Goal: Transaction & Acquisition: Download file/media

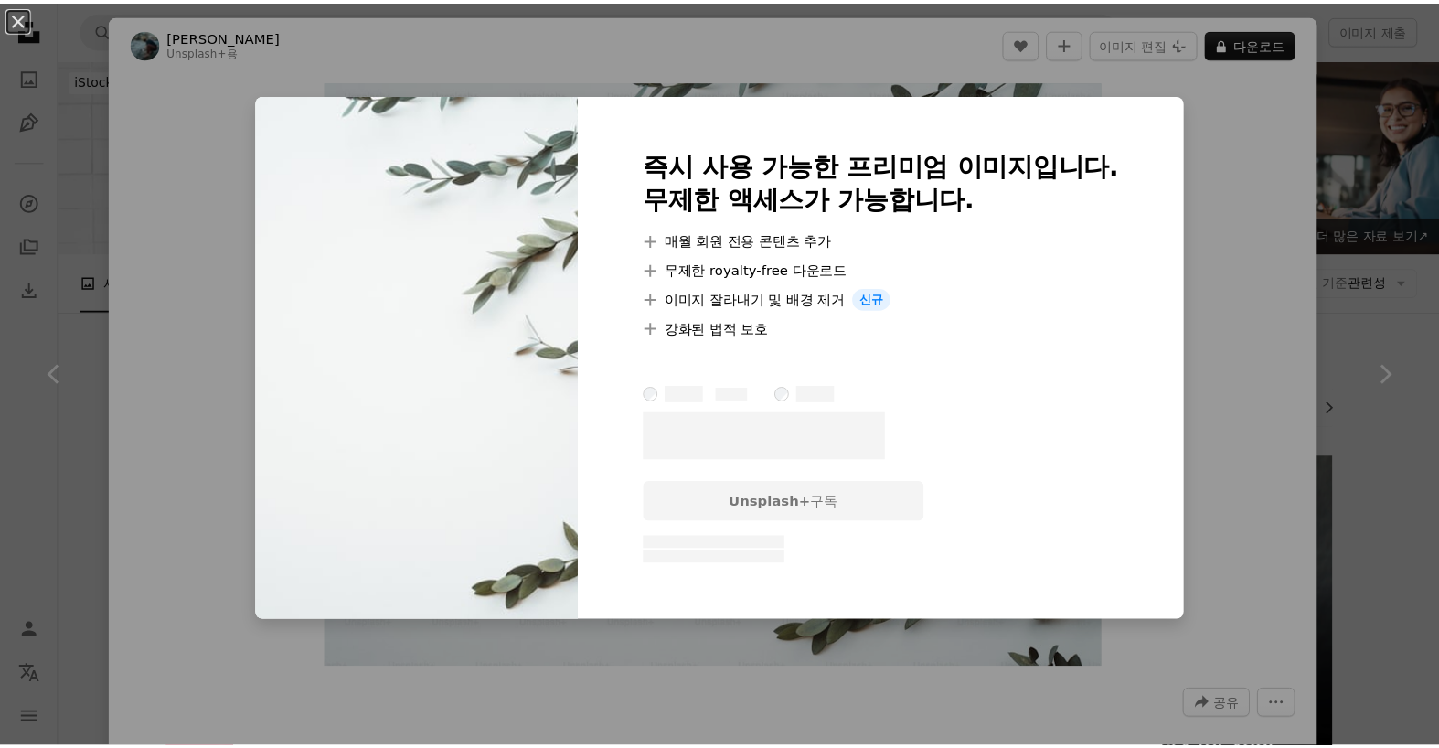
scroll to position [1279, 0]
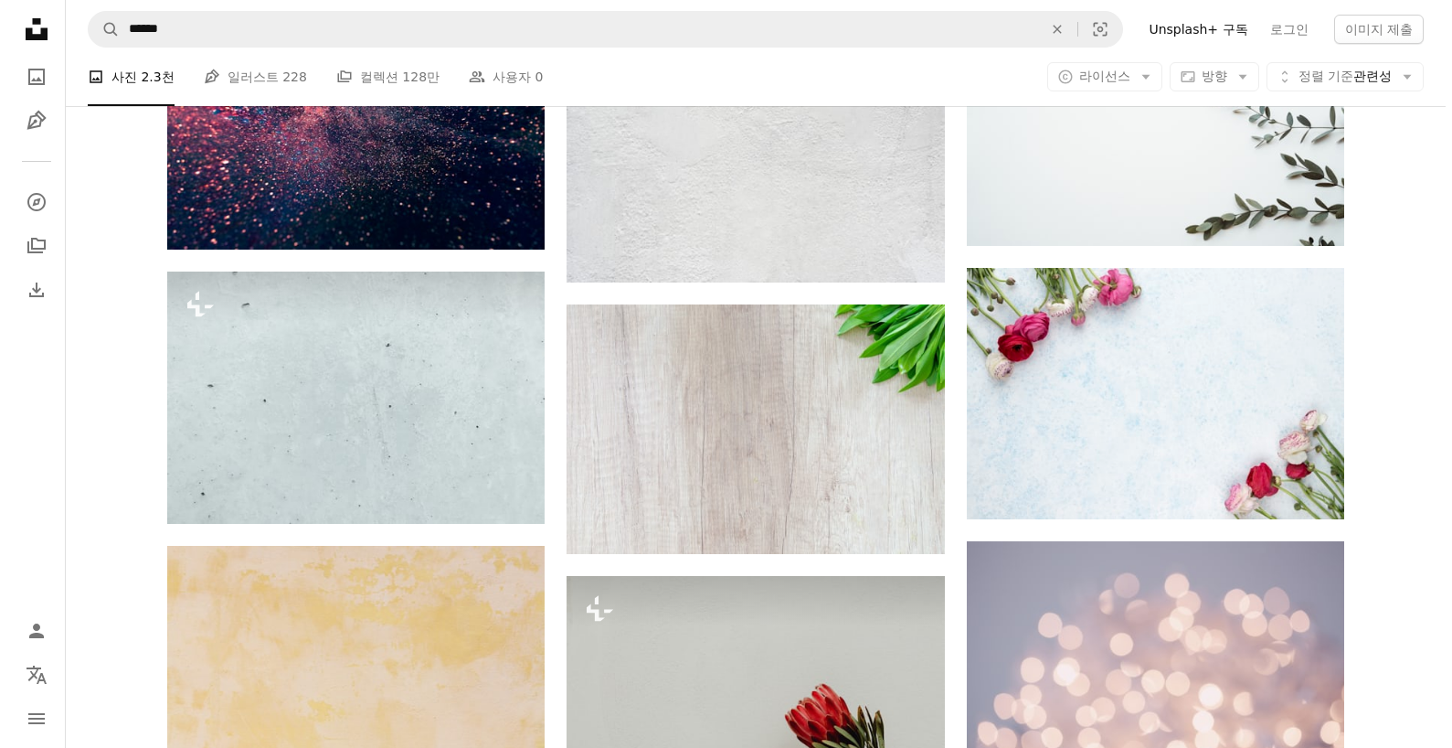
scroll to position [640, 0]
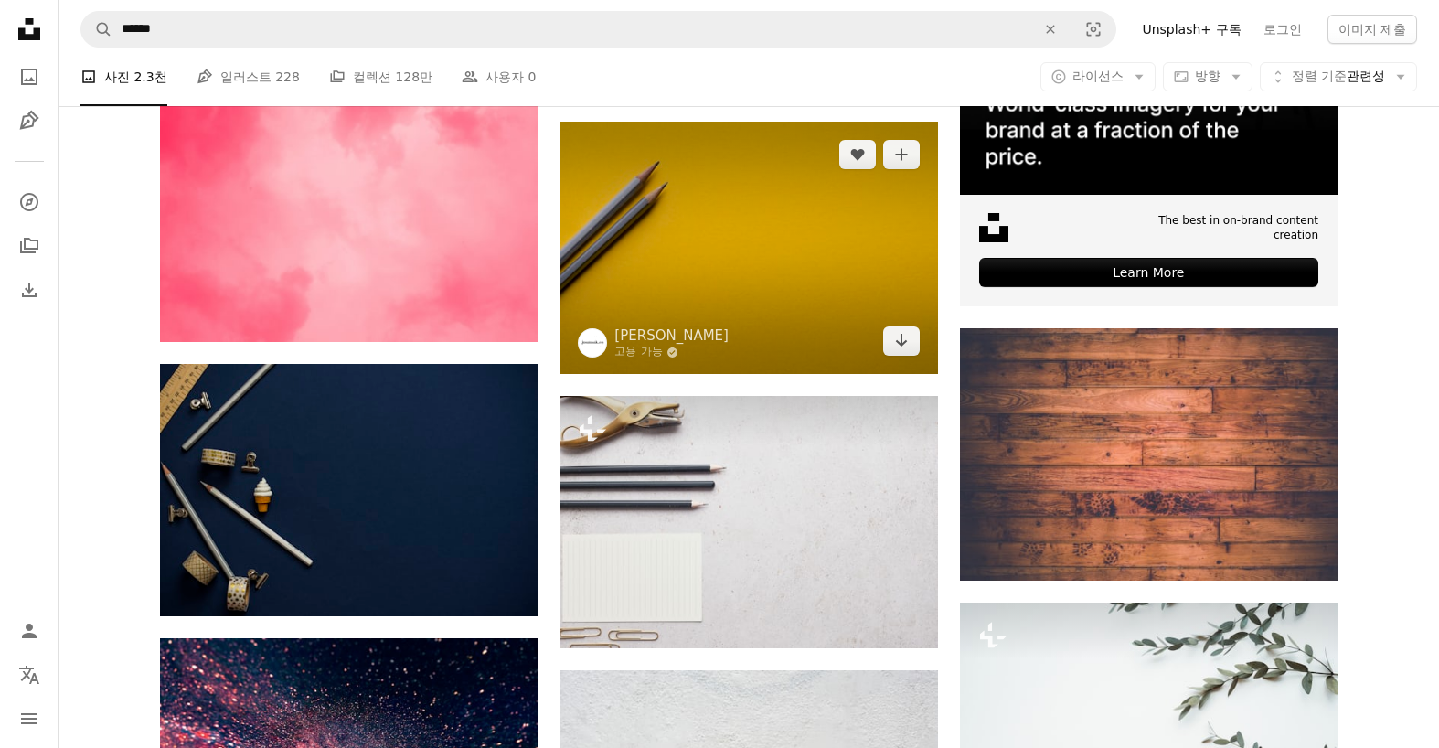
click at [835, 294] on img at bounding box center [747, 248] width 377 height 252
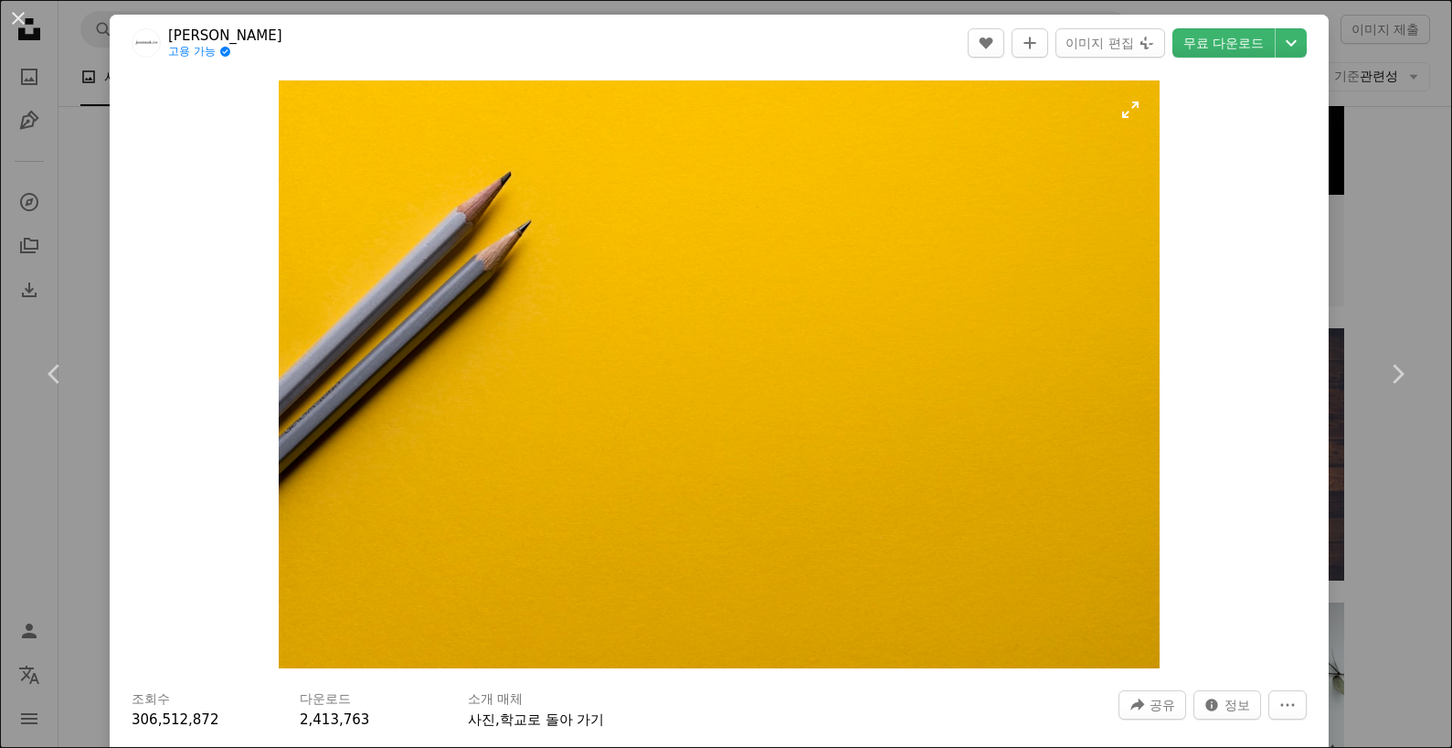
click at [1119, 105] on img "이 이미지 확대" at bounding box center [719, 374] width 880 height 588
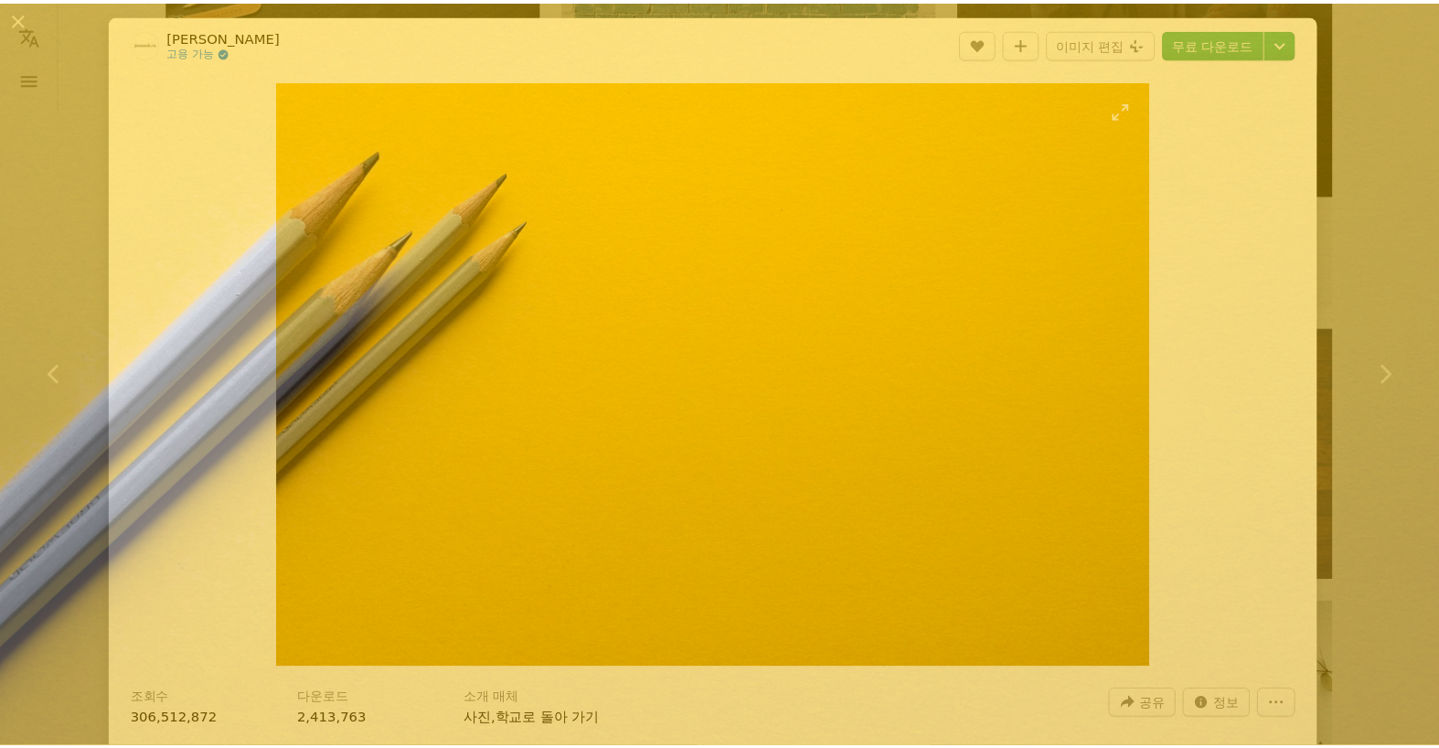
scroll to position [102, 0]
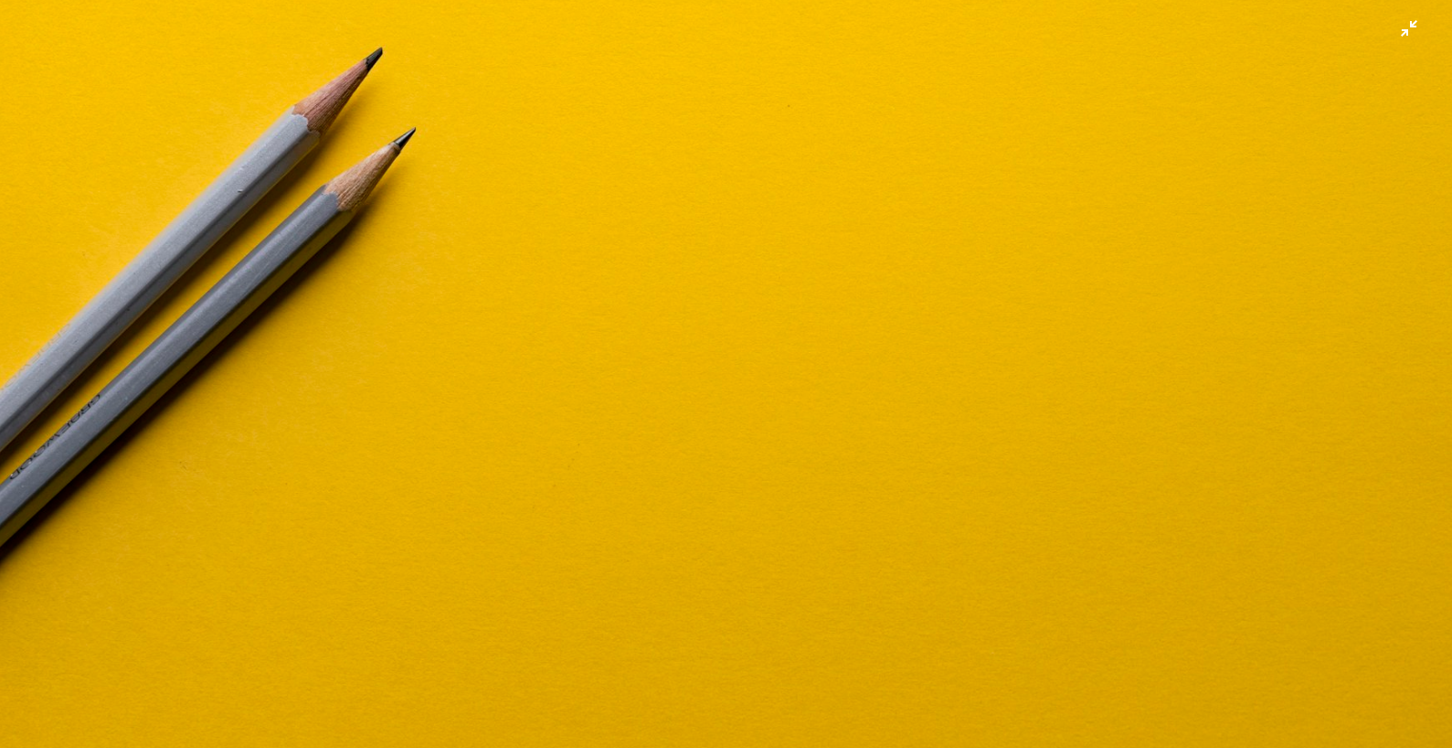
click at [1394, 24] on img "이 이미지 축소" at bounding box center [726, 382] width 1454 height 971
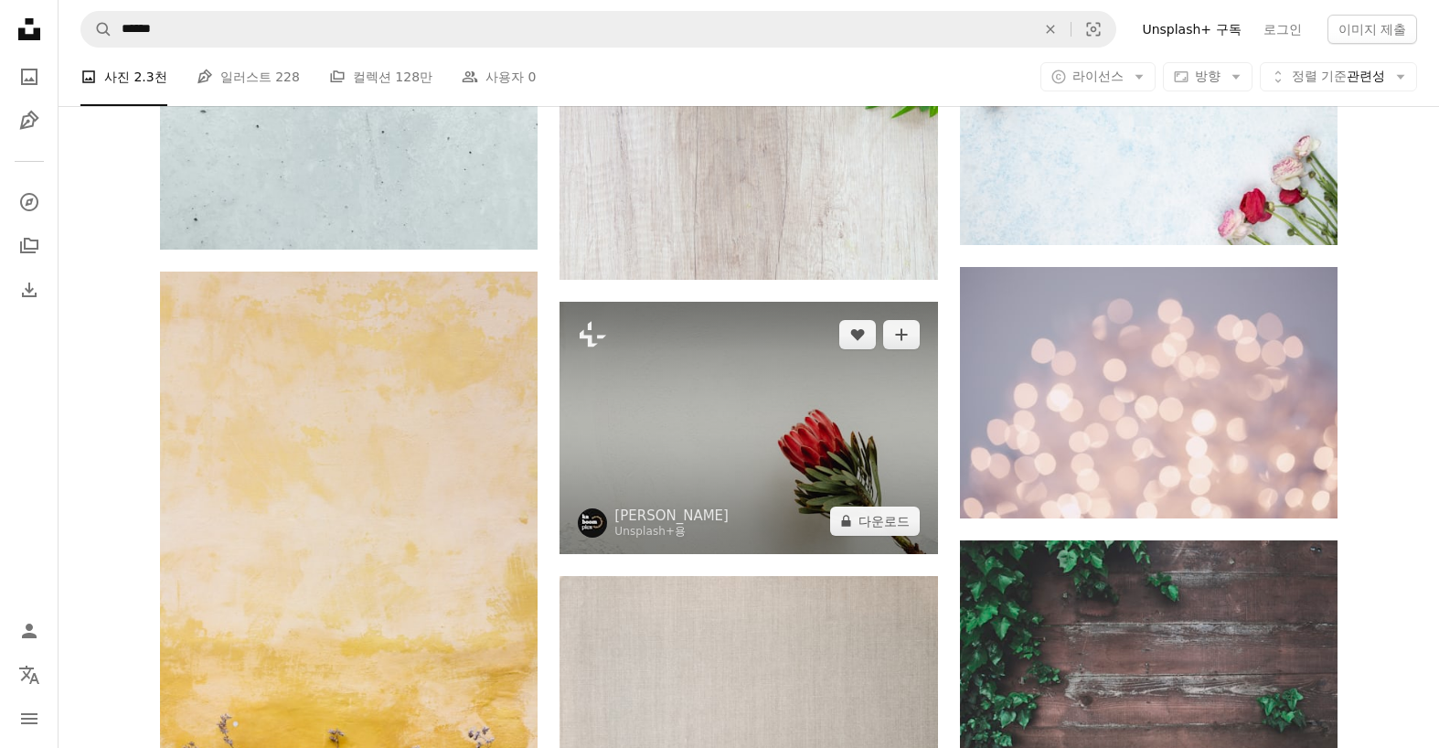
scroll to position [2011, 0]
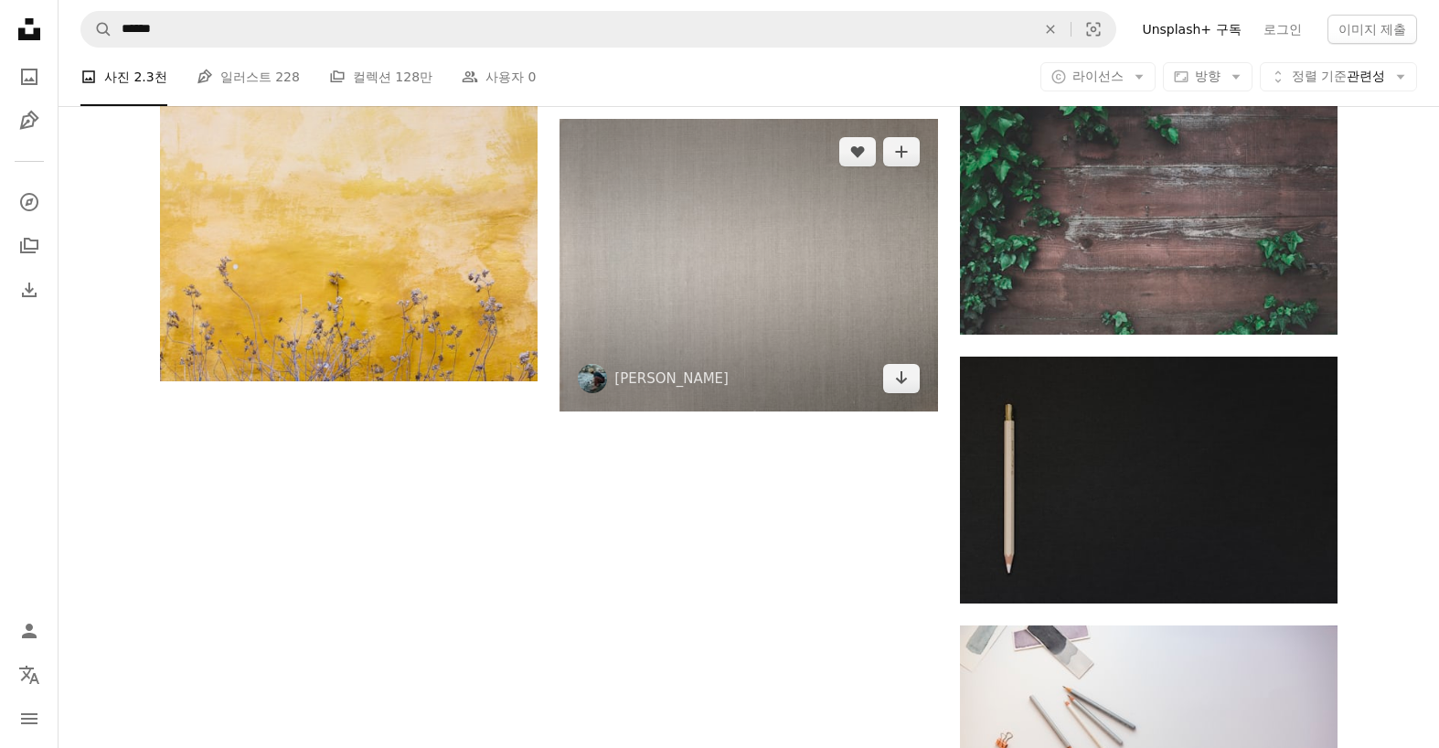
click at [741, 372] on img at bounding box center [747, 265] width 377 height 293
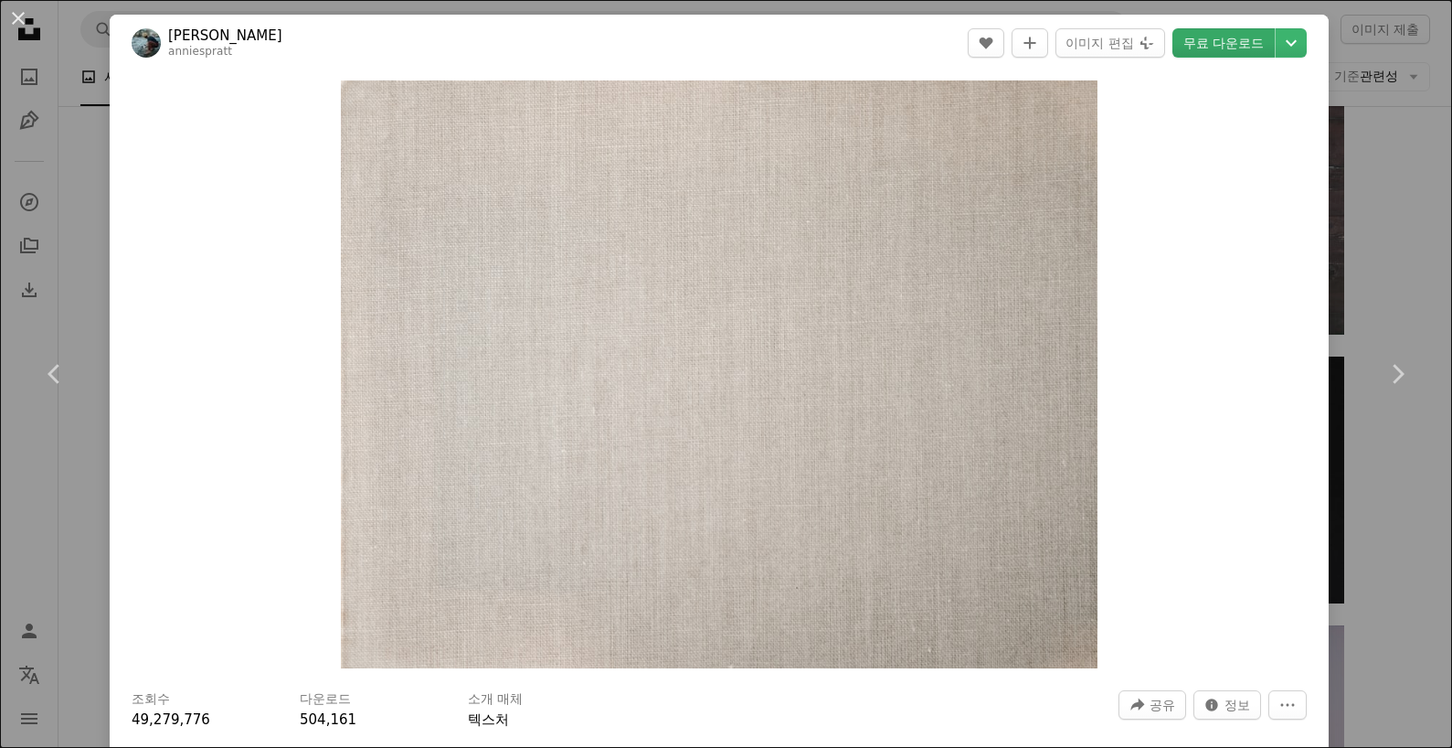
click at [1202, 40] on link "무료 다운로드" at bounding box center [1224, 42] width 102 height 29
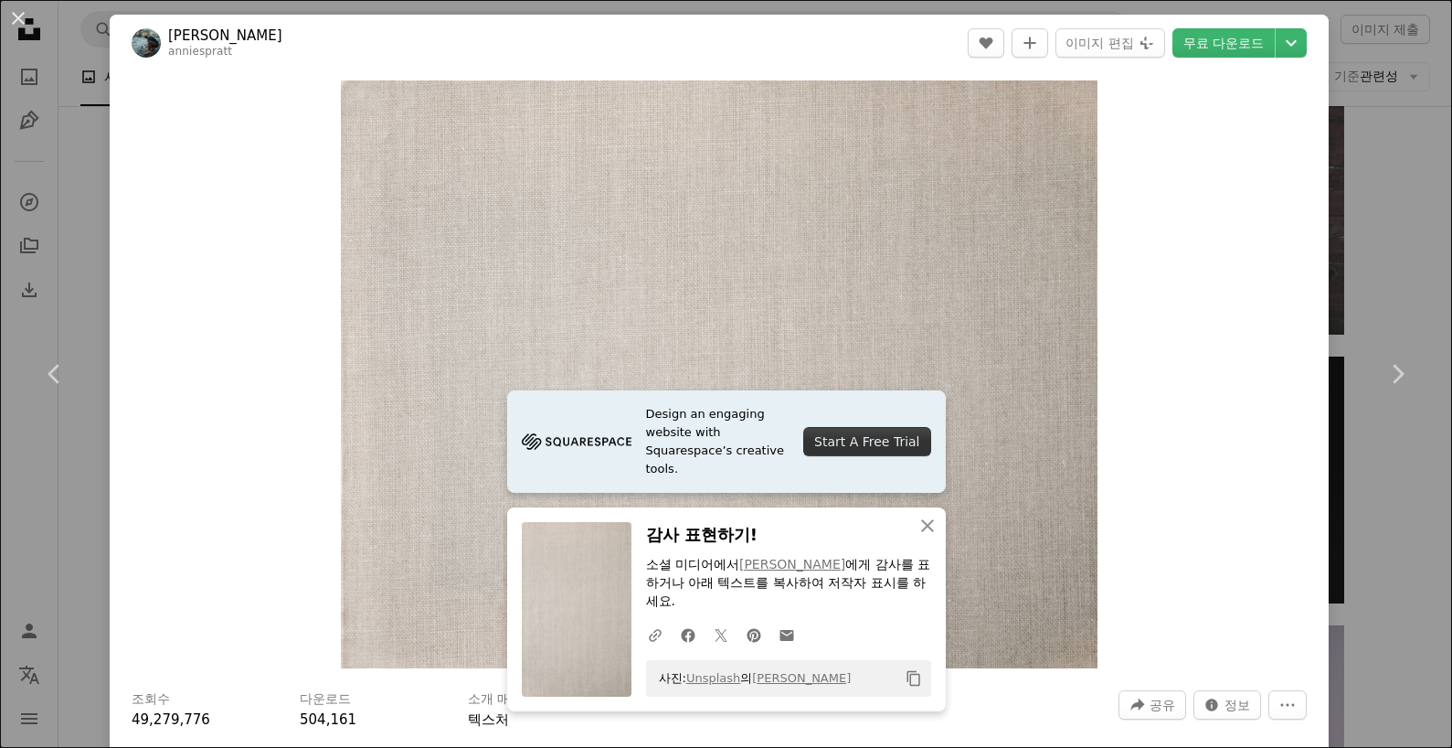
click at [64, 205] on div "An X shape Chevron left Chevron right Design an engaging website with Squarespa…" at bounding box center [726, 374] width 1452 height 748
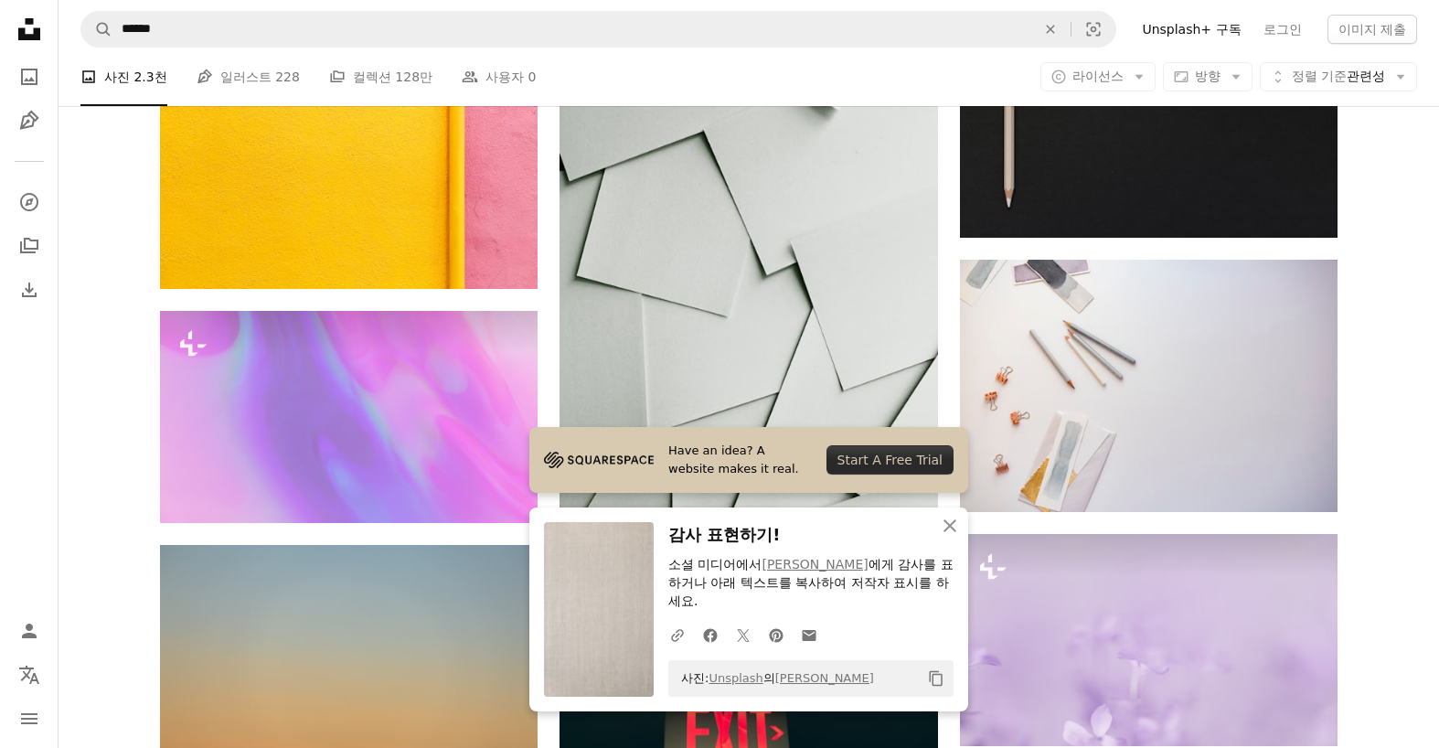
scroll to position [2468, 0]
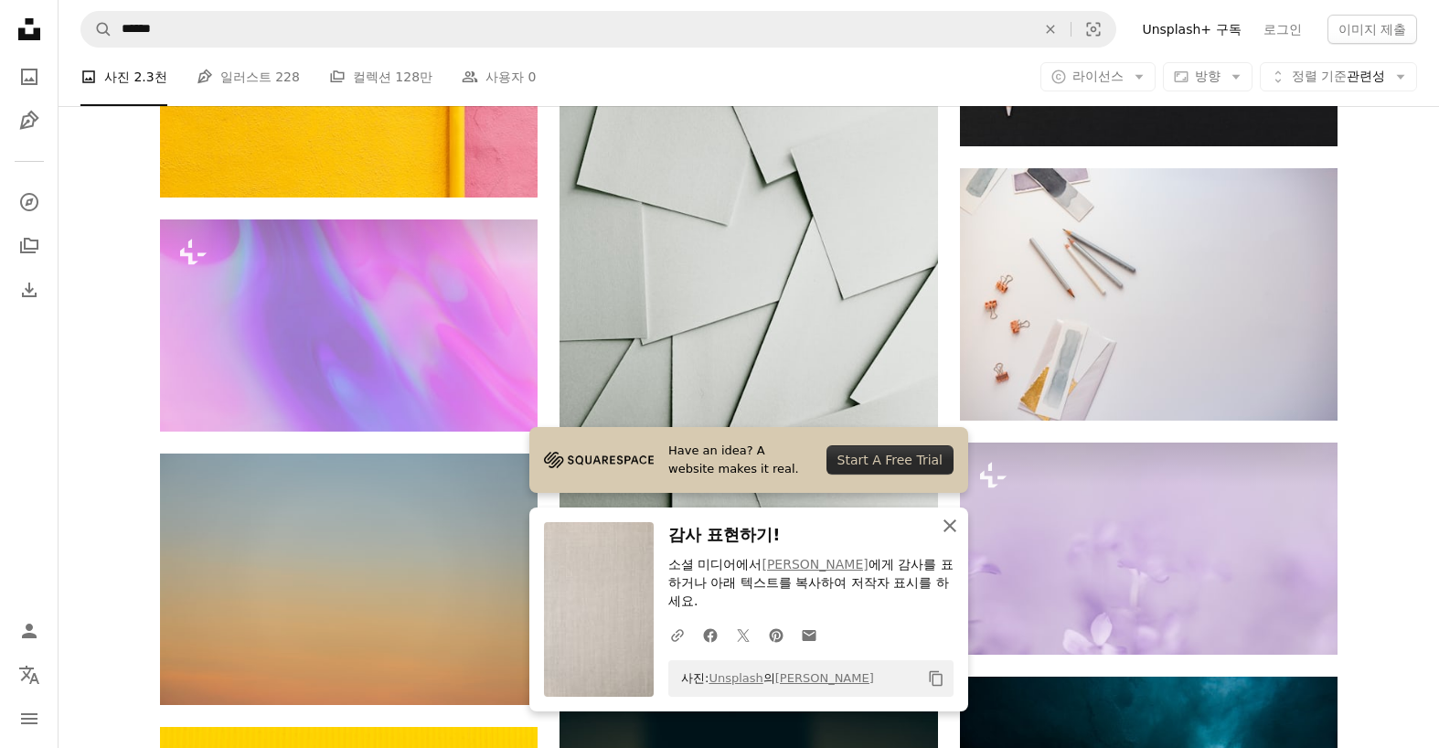
click at [943, 524] on icon "An X shape" at bounding box center [950, 526] width 22 height 22
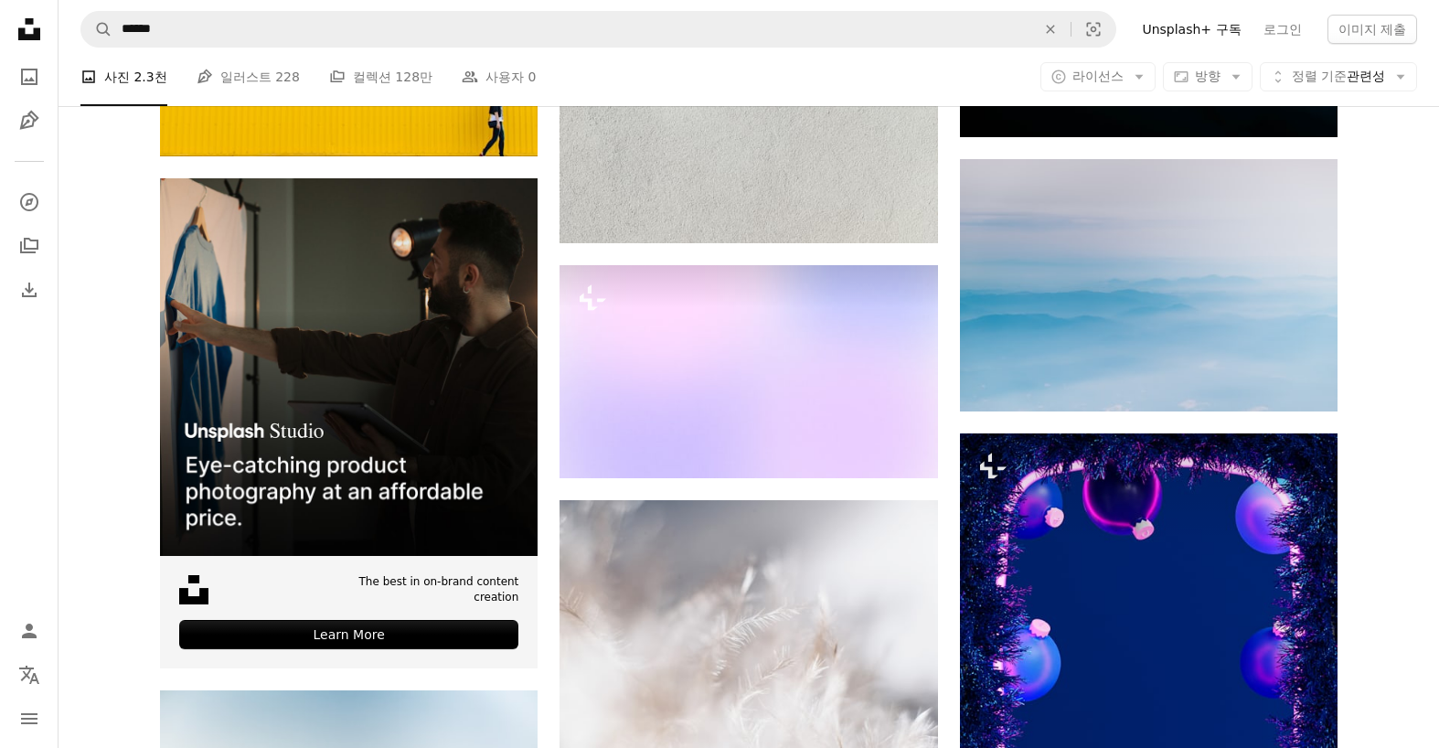
scroll to position [3656, 0]
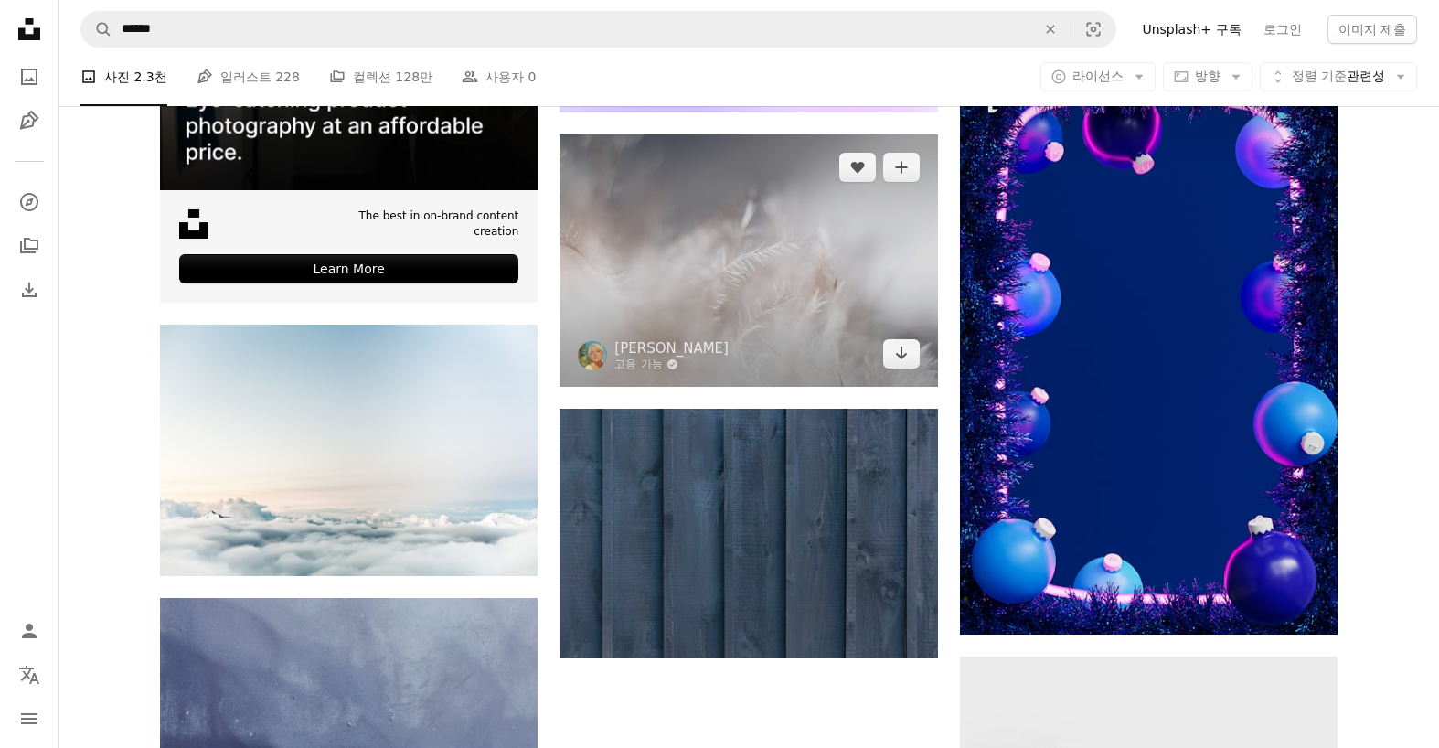
click at [718, 318] on img at bounding box center [747, 260] width 377 height 252
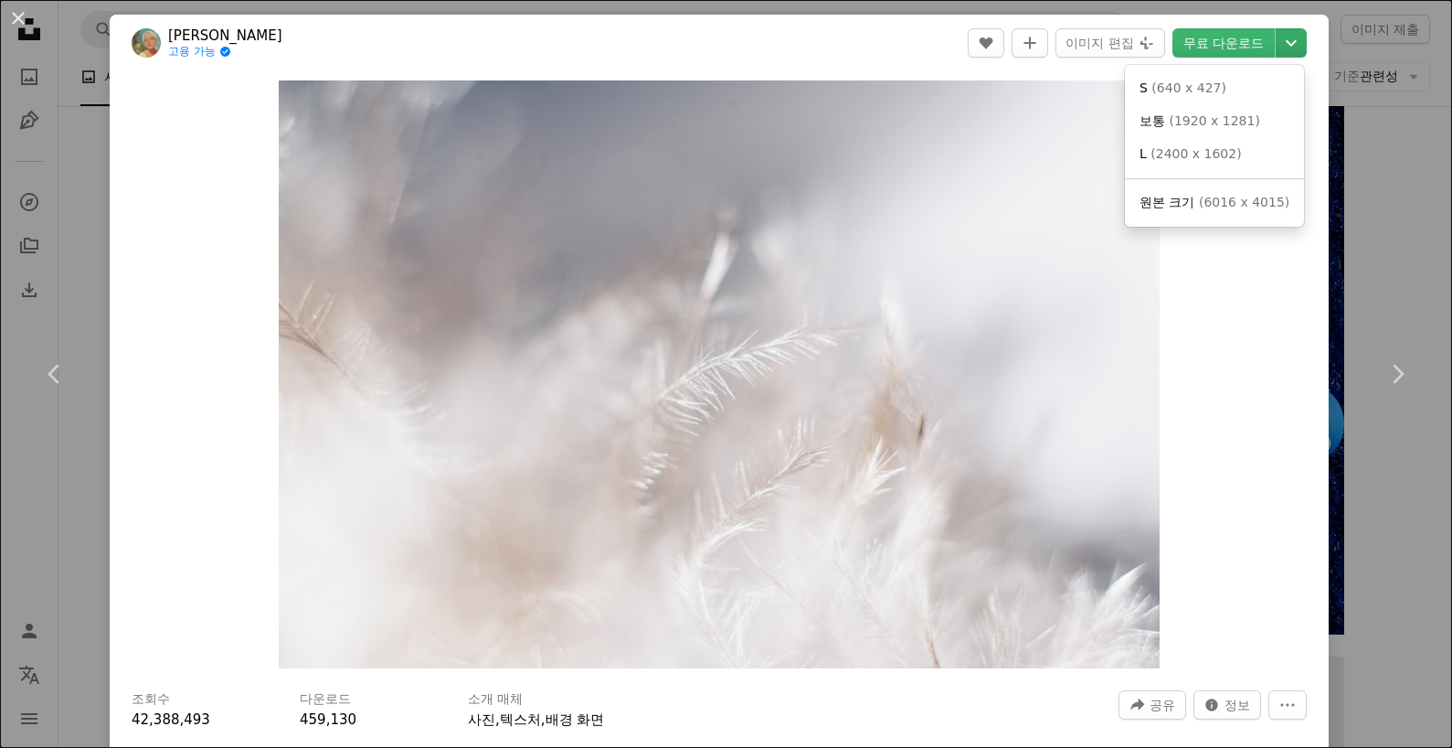
click at [1277, 47] on icon "Chevron down" at bounding box center [1291, 43] width 29 height 22
click at [1222, 158] on span "( 2400 x 1602 )" at bounding box center [1196, 153] width 90 height 15
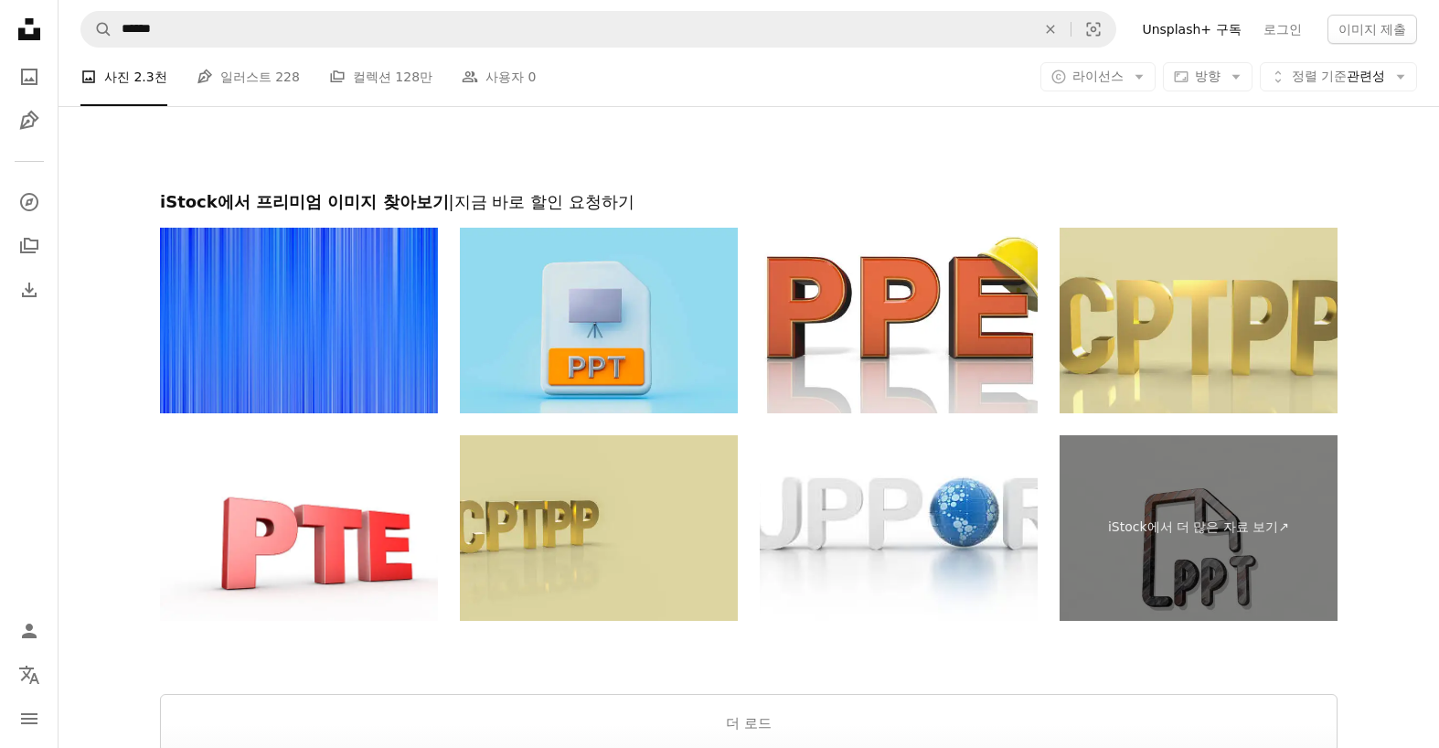
scroll to position [7617, 0]
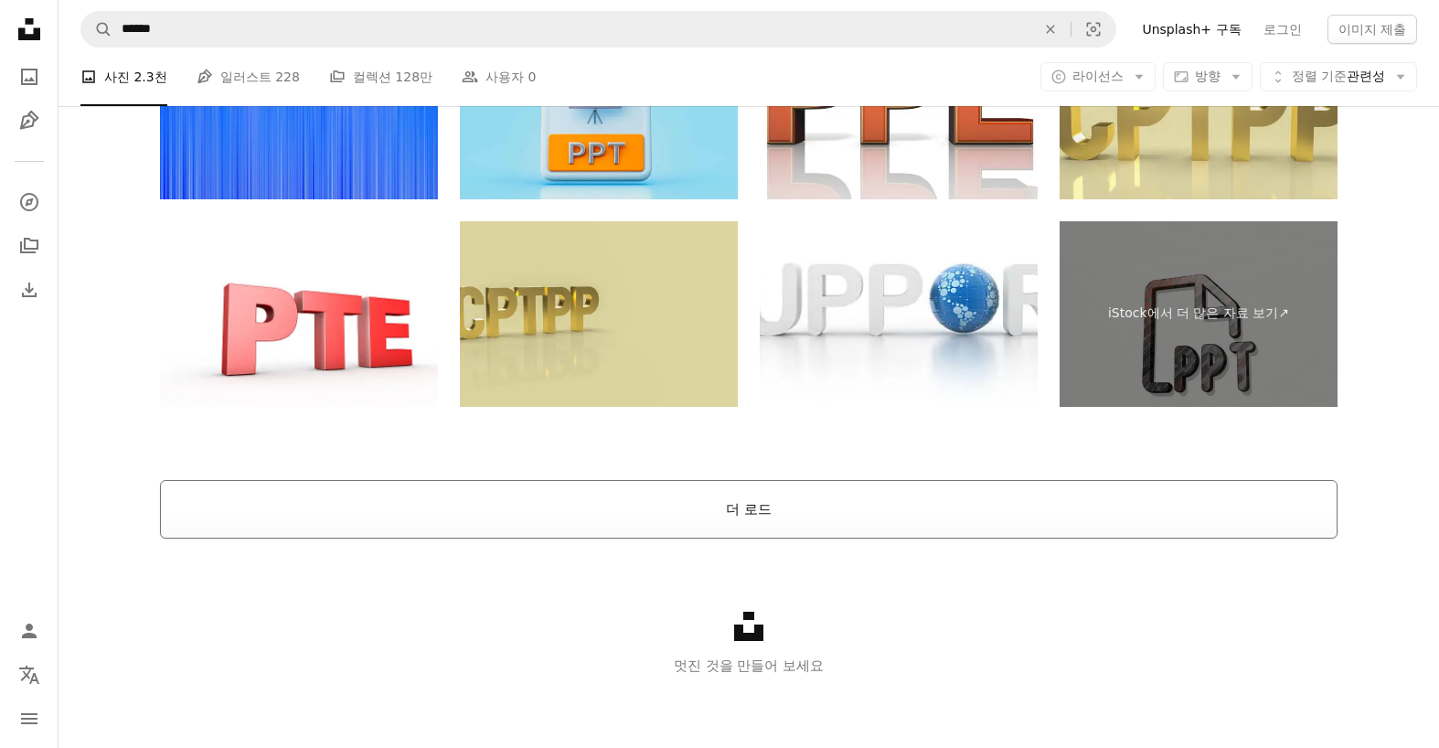
click at [848, 503] on button "더 로드" at bounding box center [748, 509] width 1177 height 58
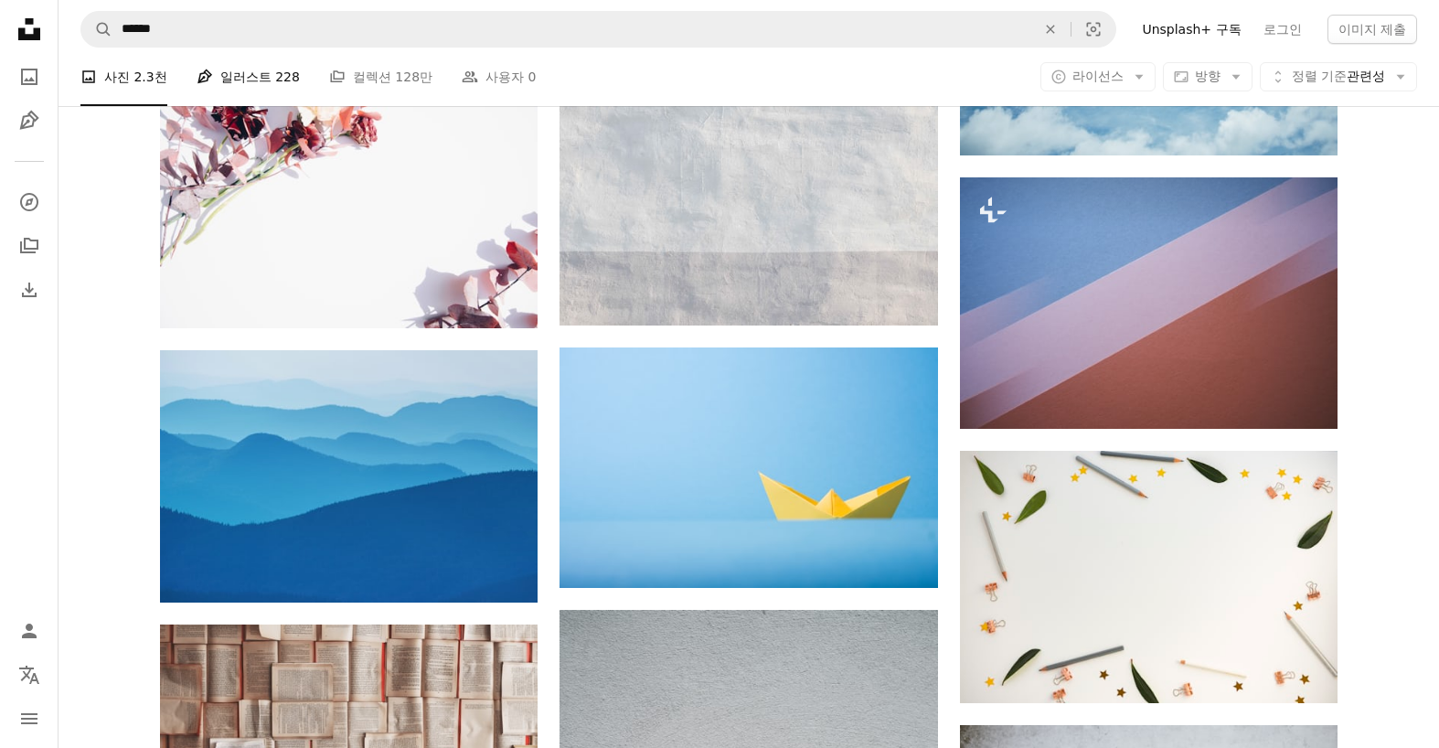
click at [266, 59] on link "Pen Tool 일러스트 228" at bounding box center [247, 77] width 103 height 58
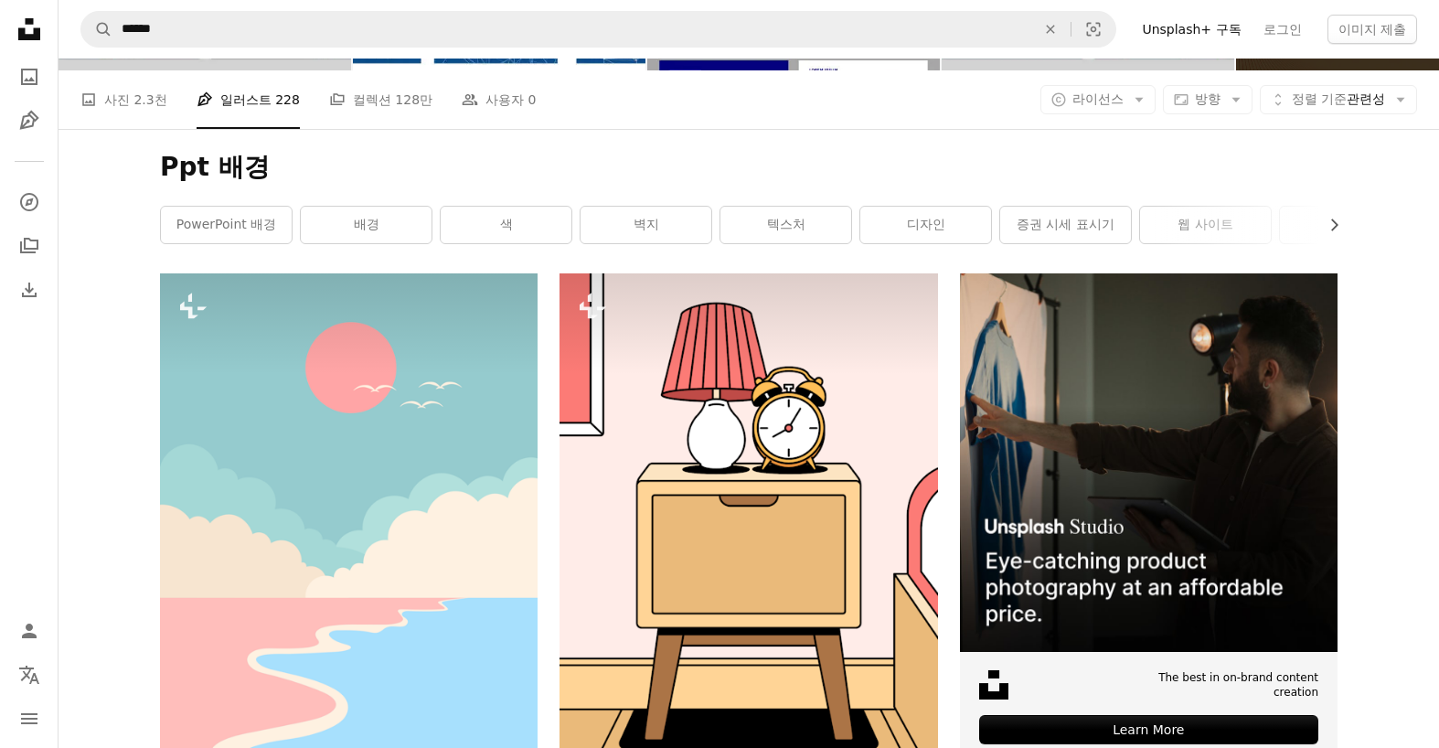
scroll to position [91, 0]
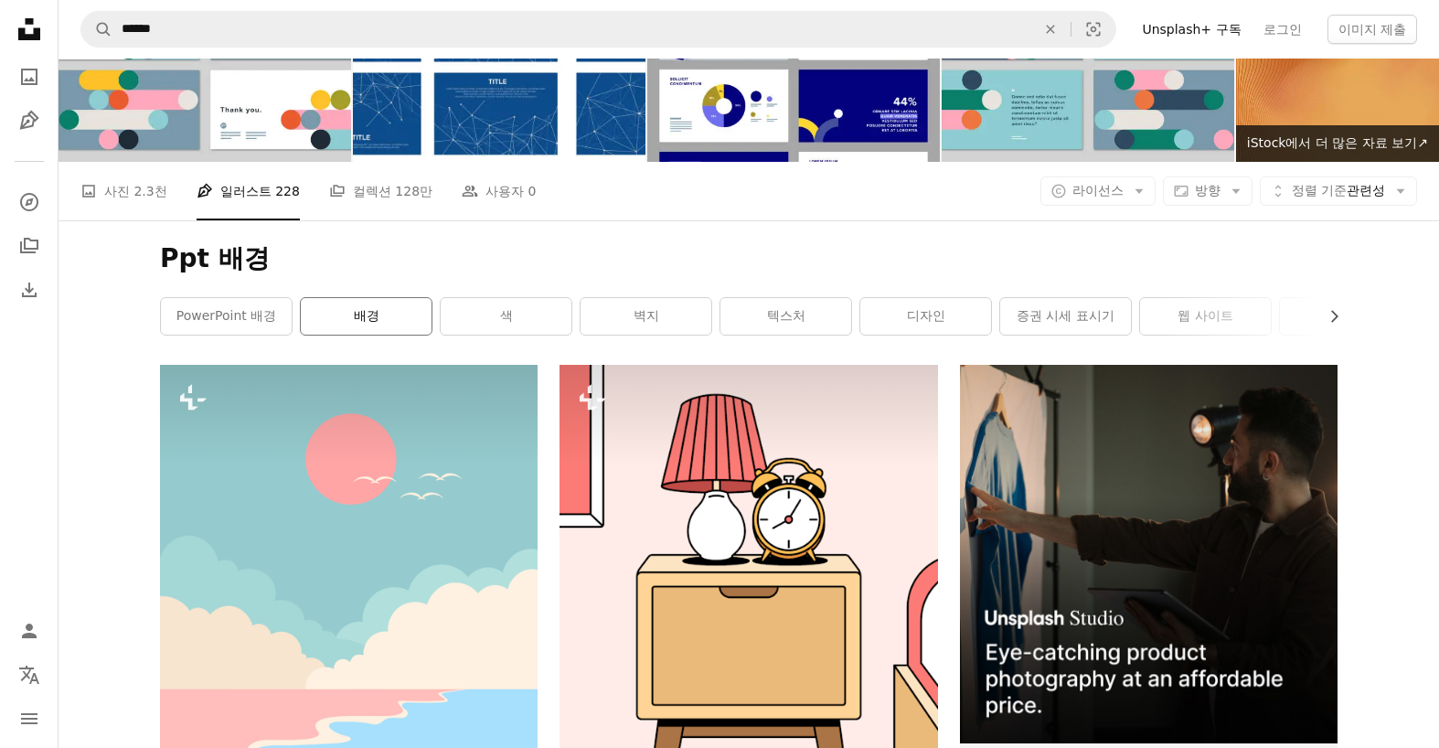
click at [390, 329] on link "배경" at bounding box center [366, 316] width 131 height 37
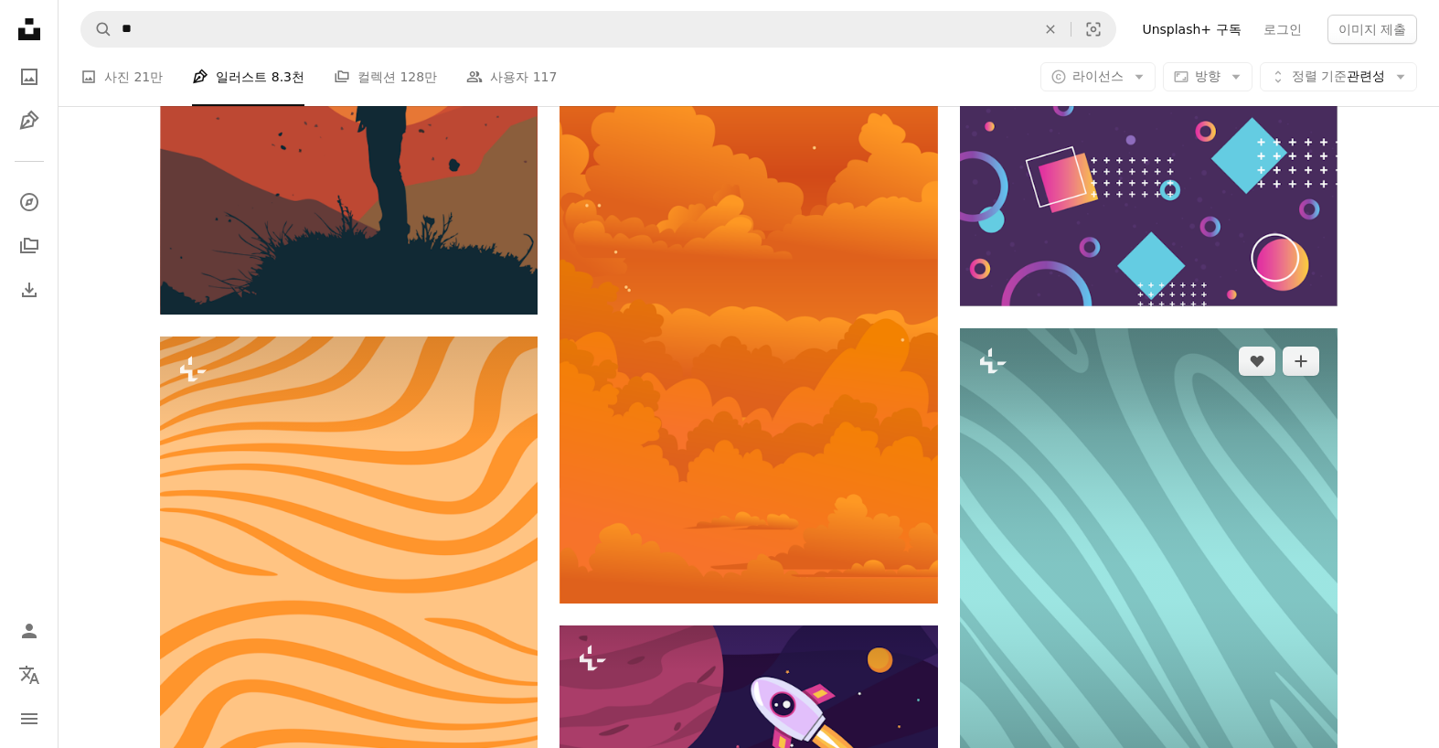
scroll to position [823, 0]
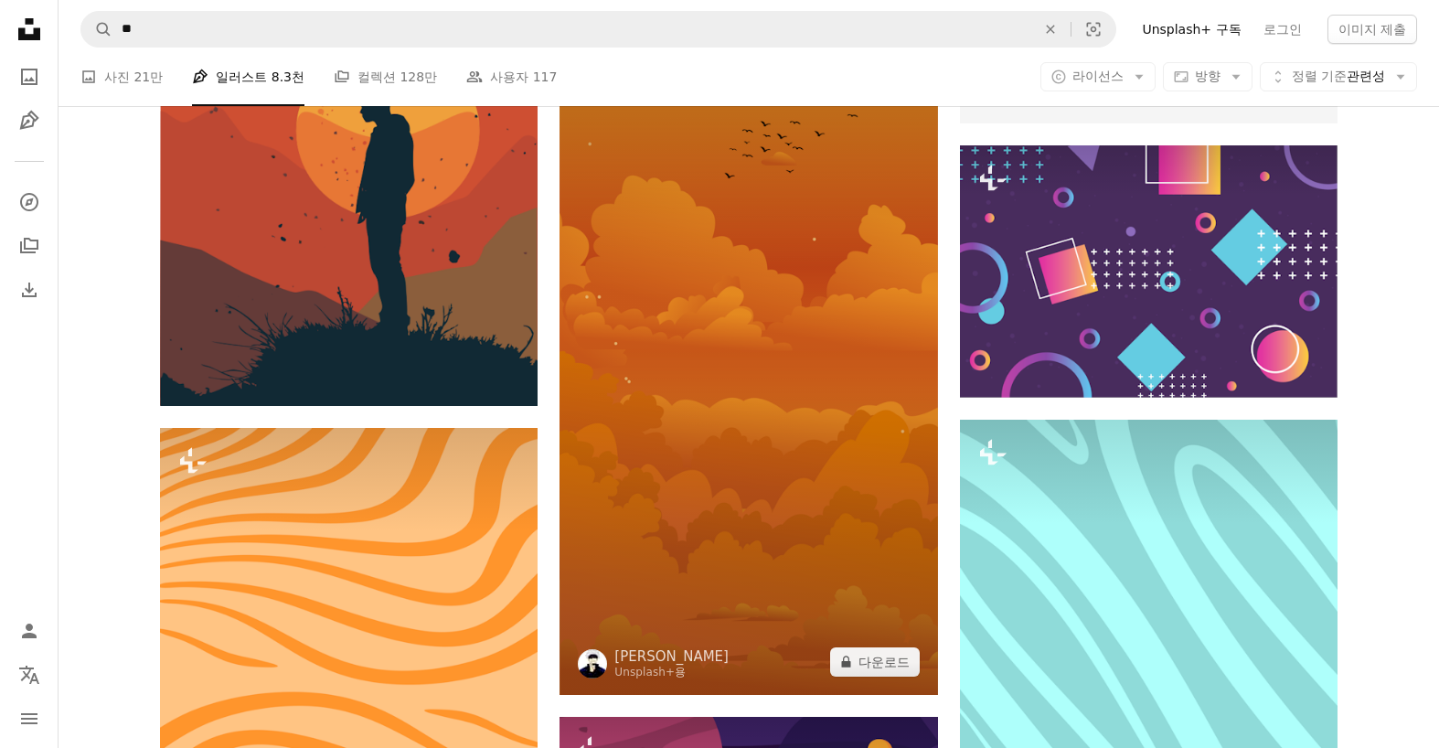
click at [855, 403] on img at bounding box center [747, 317] width 377 height 756
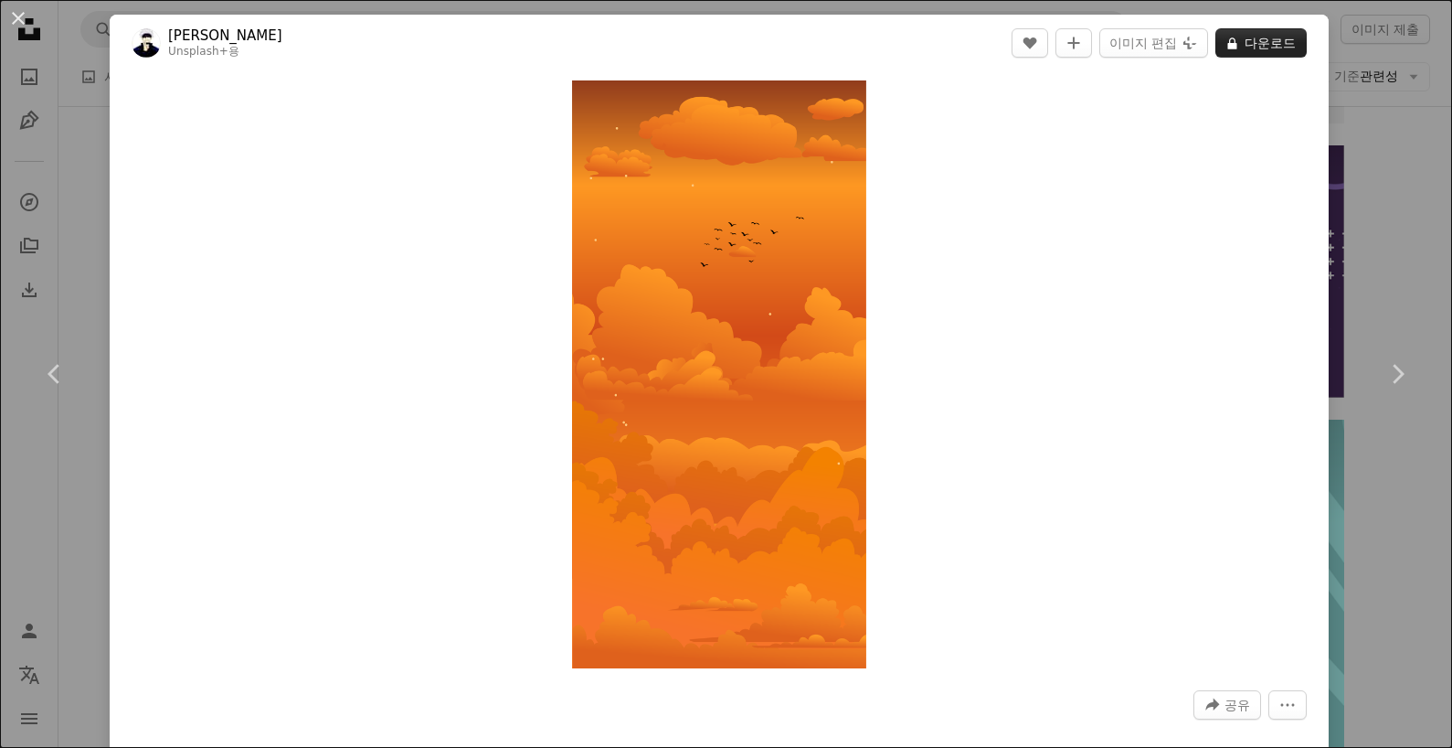
click at [1239, 37] on button "A lock 다운로드" at bounding box center [1261, 42] width 91 height 29
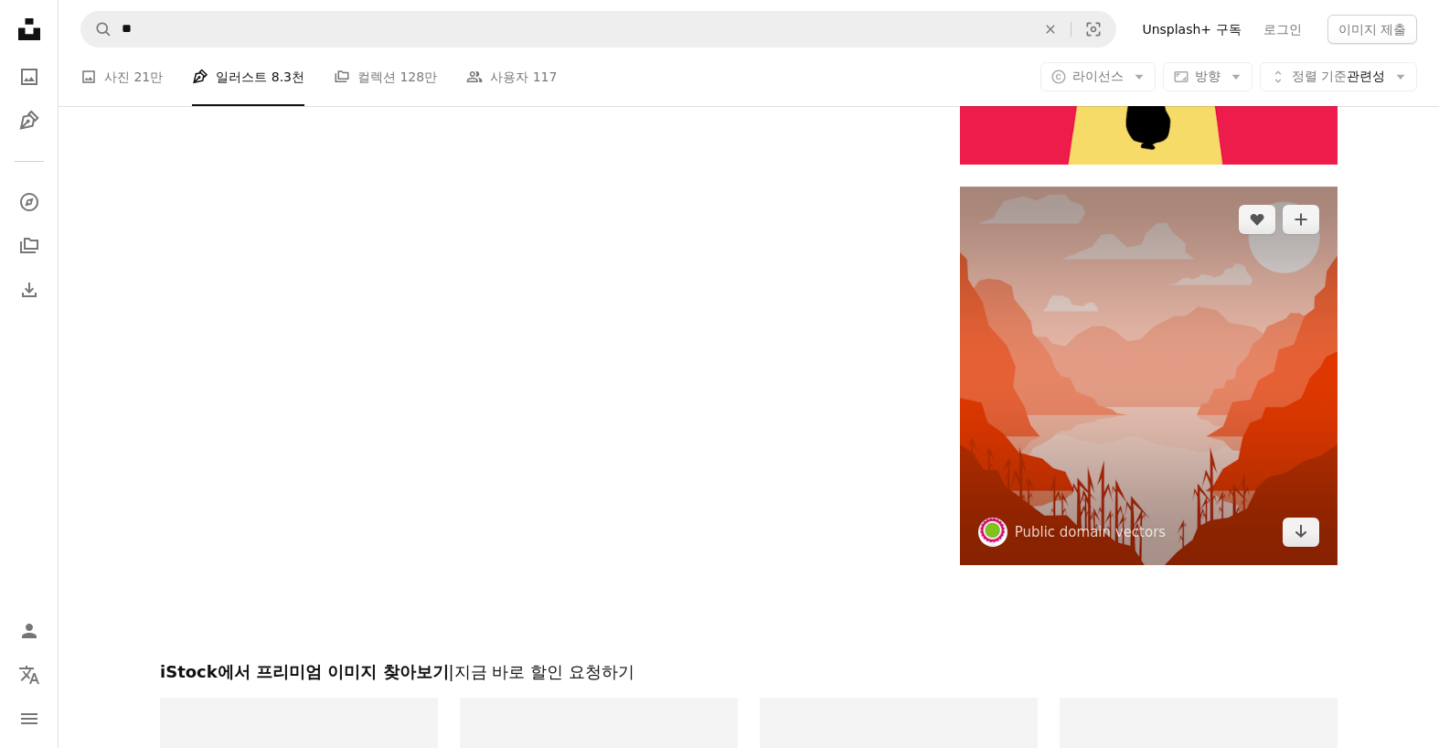
scroll to position [3930, 0]
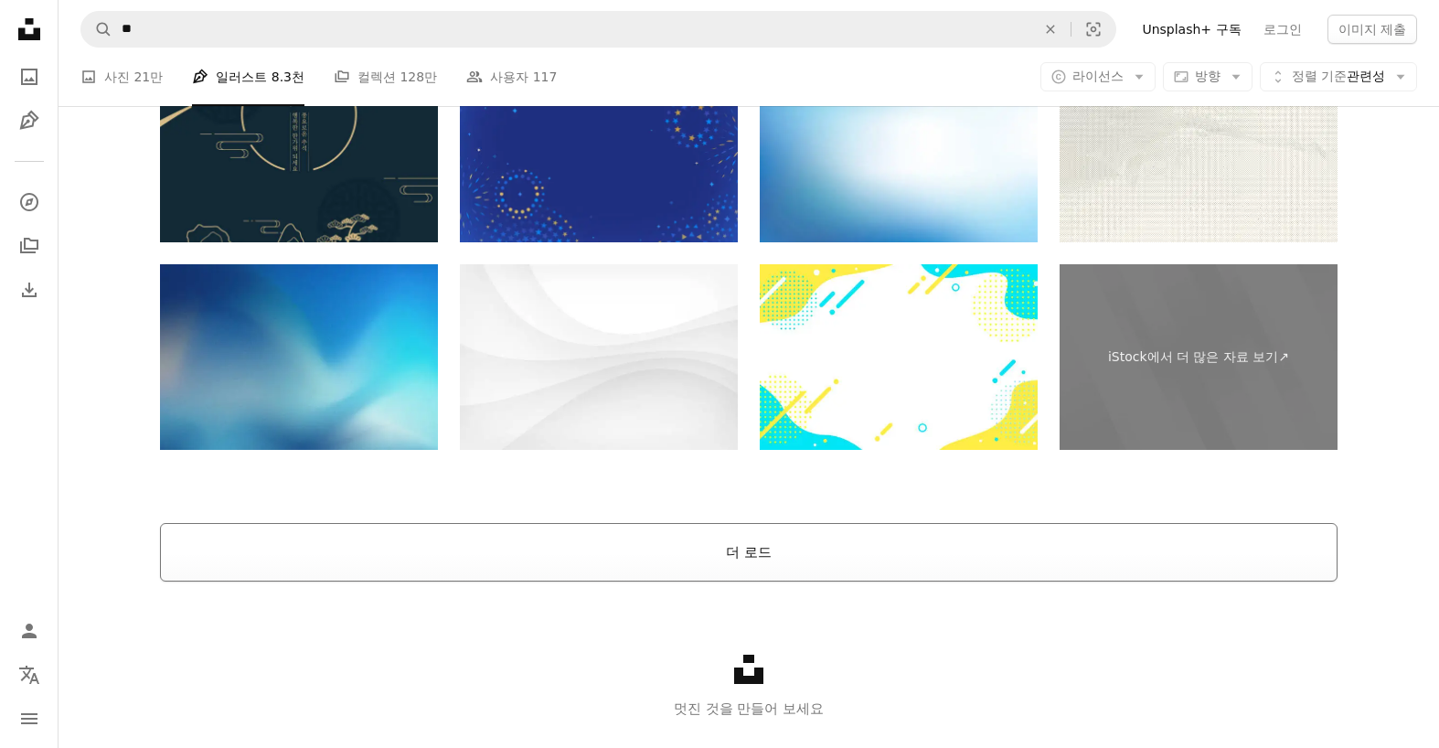
click at [793, 563] on button "더 로드" at bounding box center [748, 552] width 1177 height 58
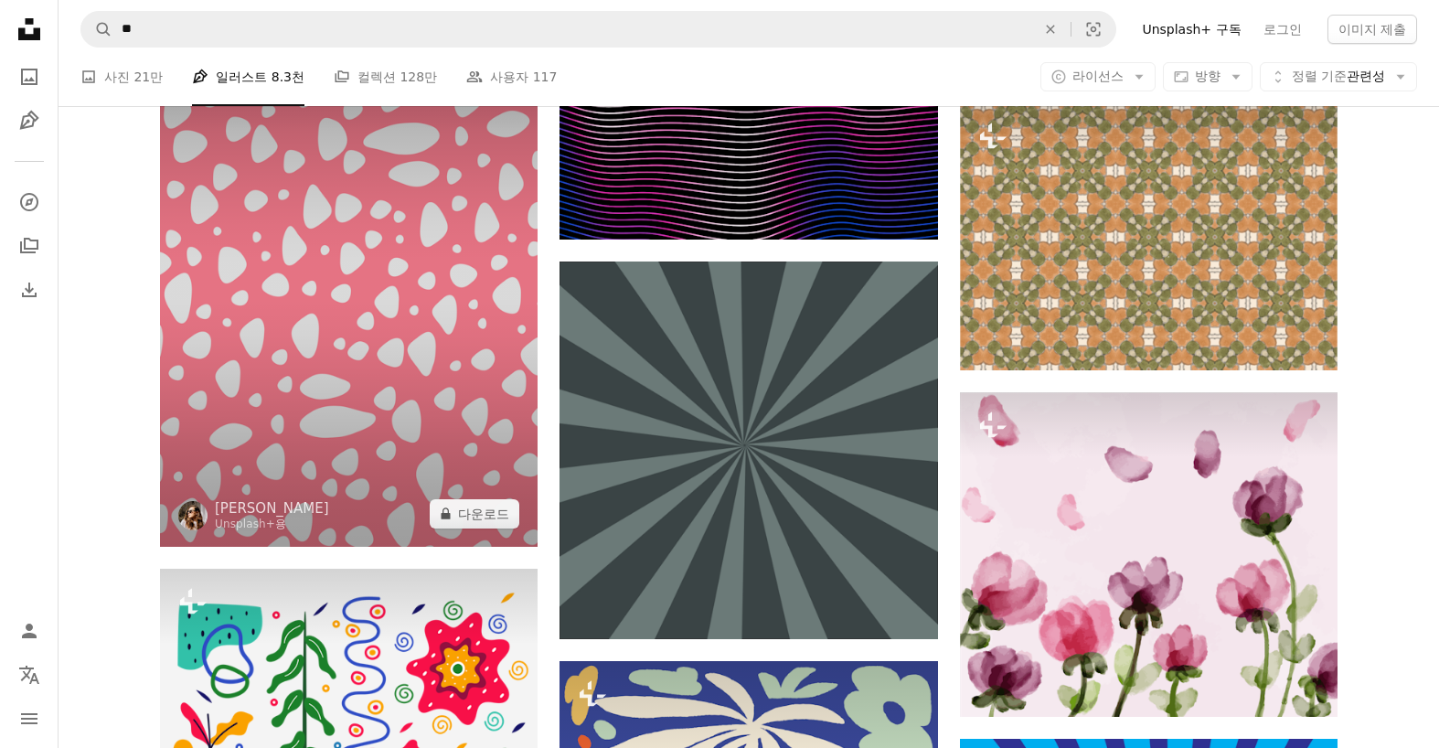
scroll to position [35460, 0]
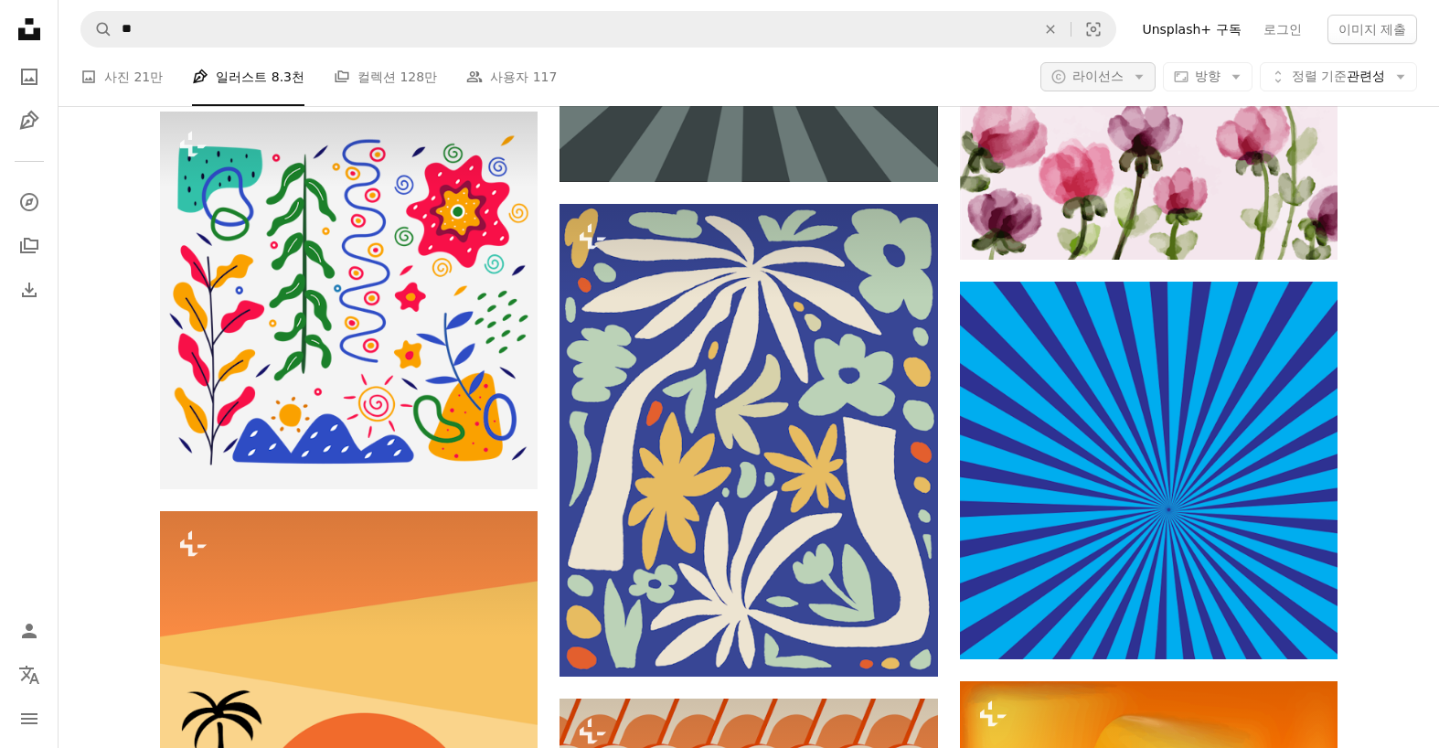
click at [1131, 76] on icon "Arrow down" at bounding box center [1139, 77] width 16 height 16
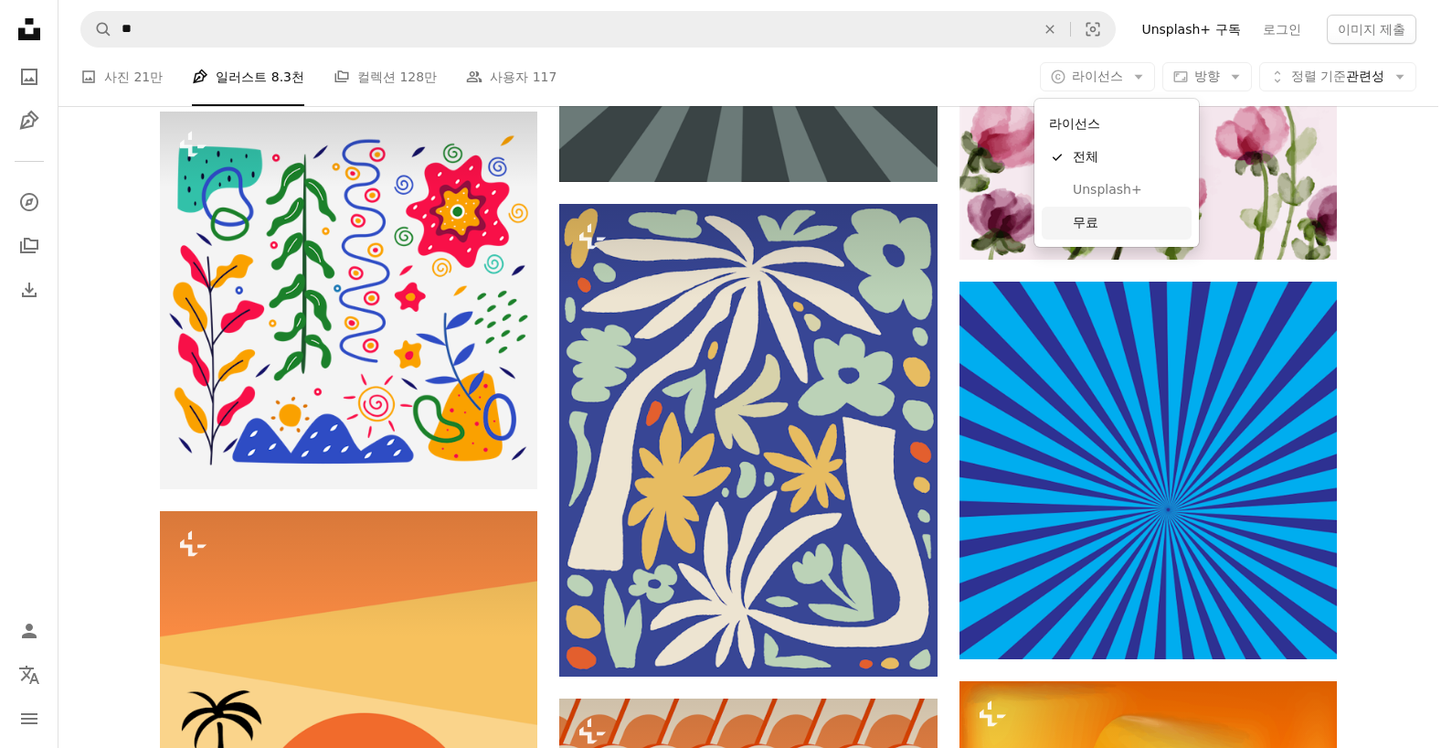
click at [1074, 218] on span "무료" at bounding box center [1128, 223] width 111 height 18
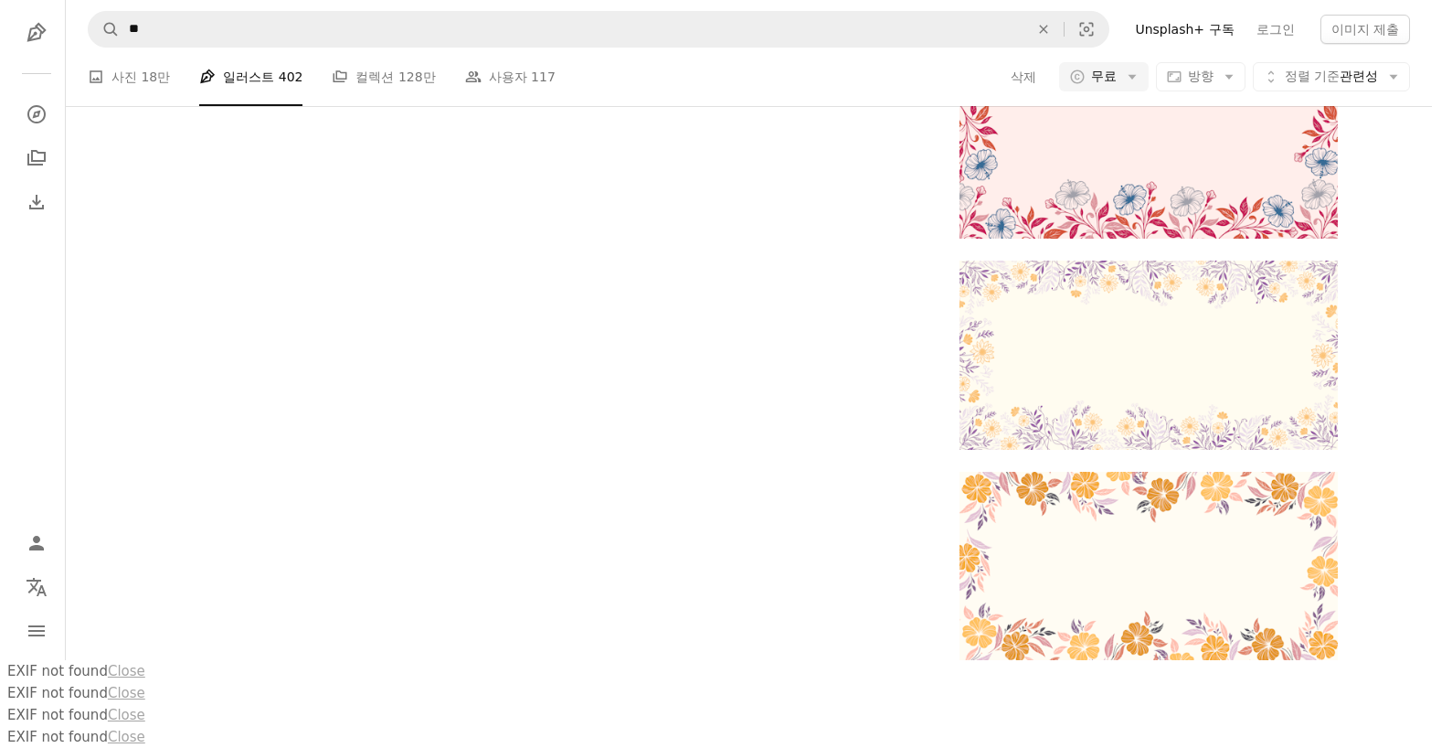
scroll to position [5392, 0]
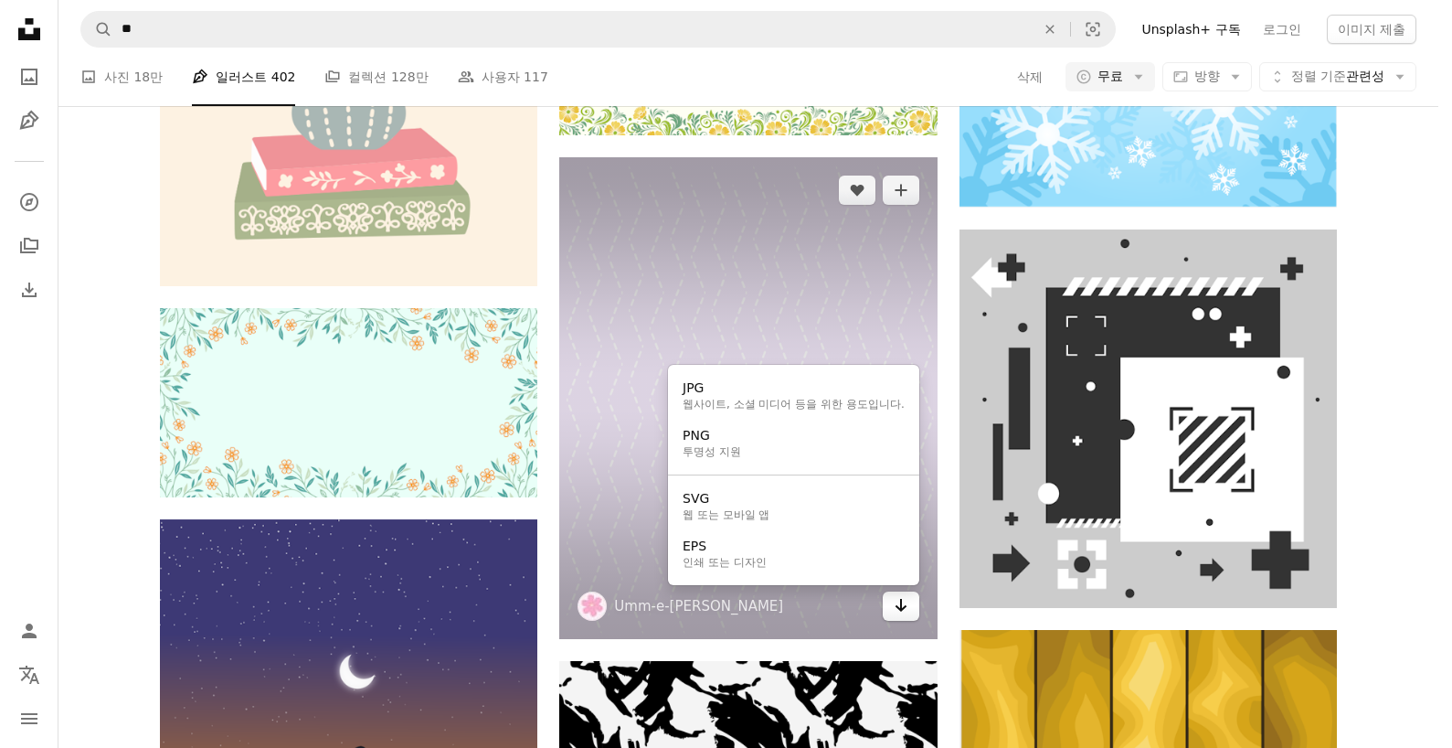
click at [898, 611] on icon "Arrow pointing down" at bounding box center [901, 605] width 15 height 22
click at [899, 606] on icon "Arrow pointing down" at bounding box center [901, 605] width 15 height 22
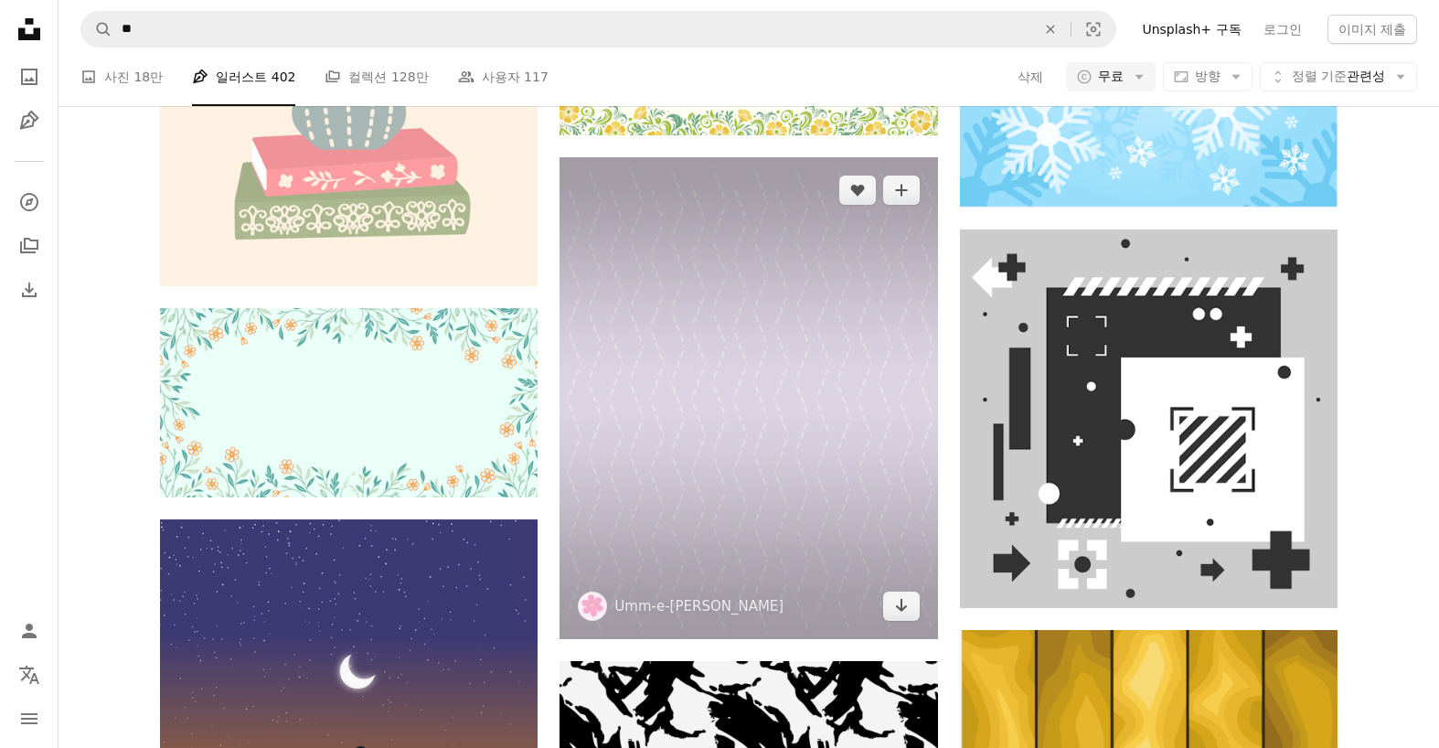
click at [859, 301] on img at bounding box center [747, 398] width 377 height 482
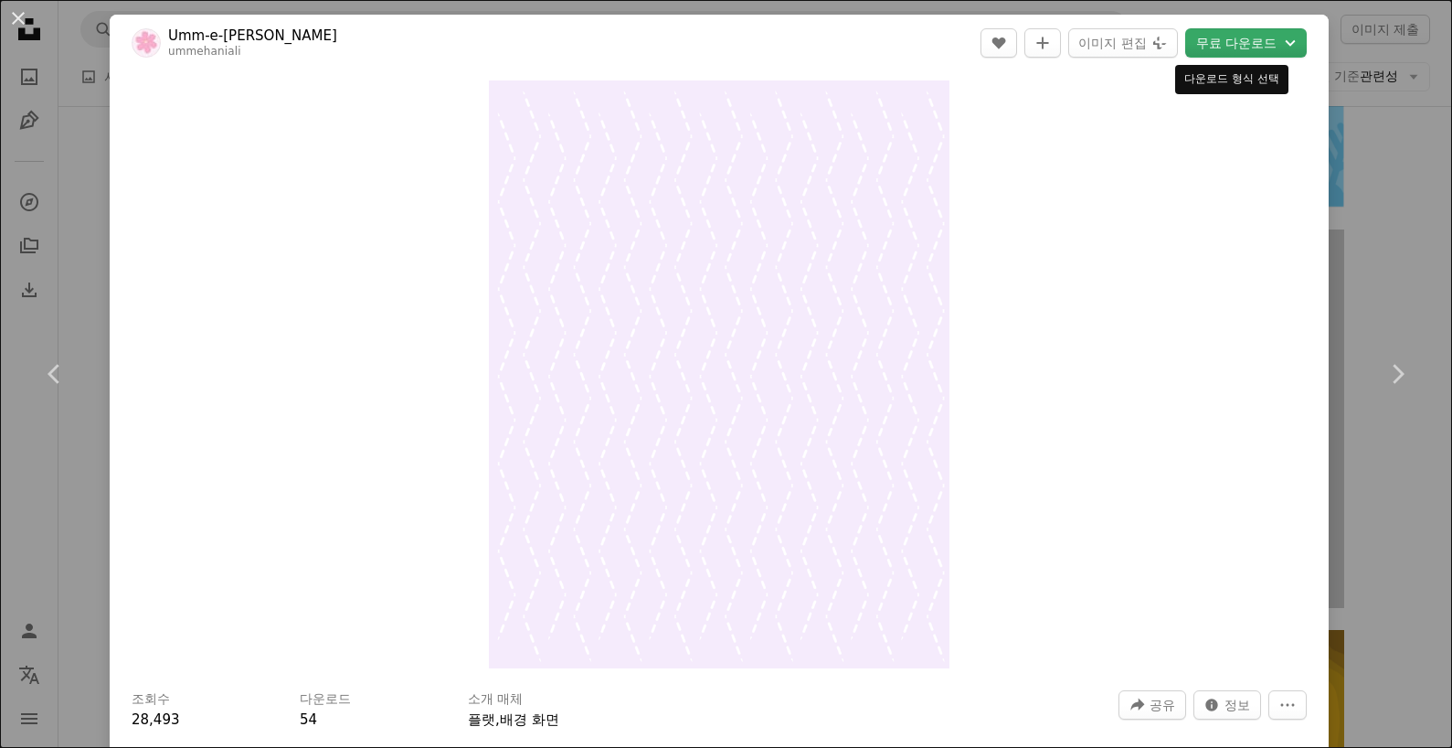
click at [1212, 45] on button "무료 다운로드 Chevron down" at bounding box center [1246, 42] width 122 height 29
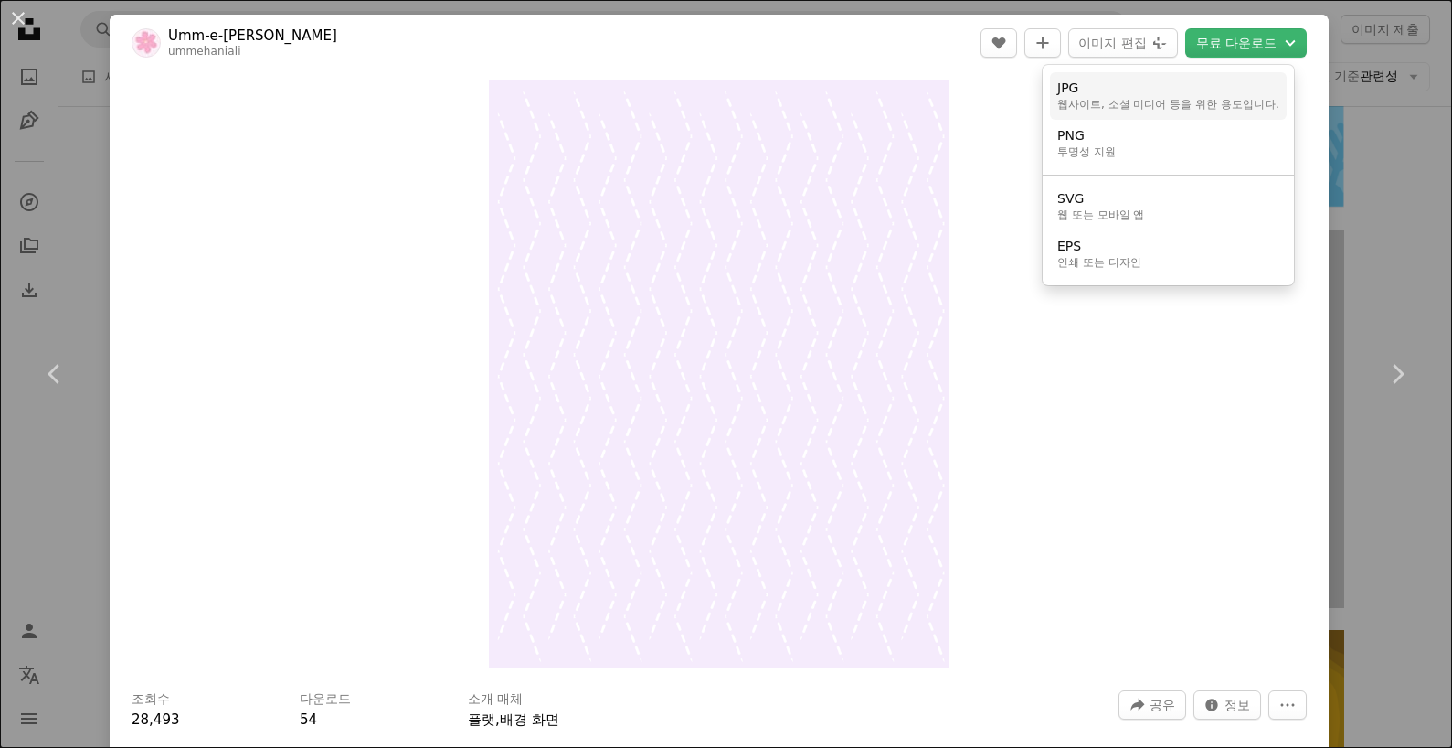
click at [1220, 100] on div "웹사이트, 소셜 미디어 등을 위한 용도입니다." at bounding box center [1168, 105] width 222 height 15
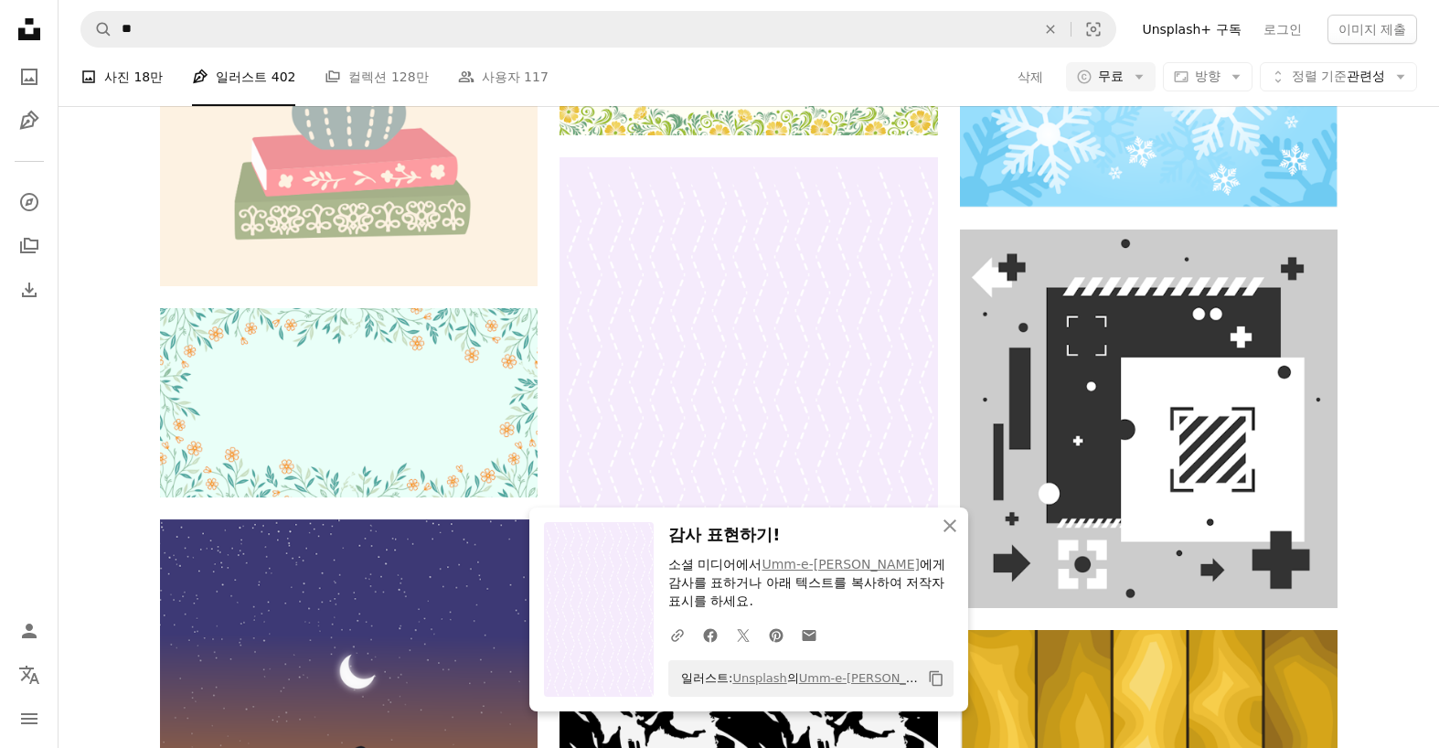
click at [122, 78] on link "A photo 사진 18만" at bounding box center [121, 77] width 82 height 58
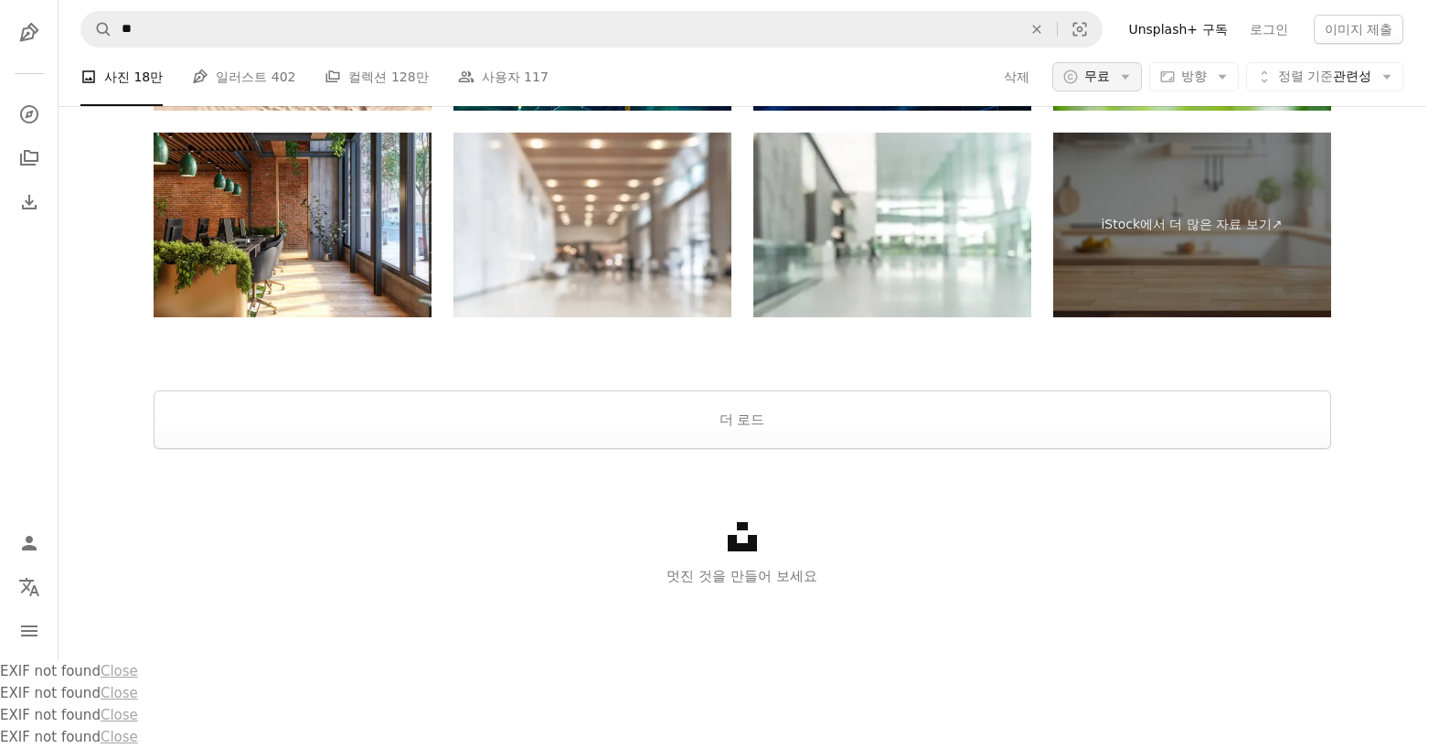
click at [1133, 85] on icon "Arrow down" at bounding box center [1125, 77] width 16 height 16
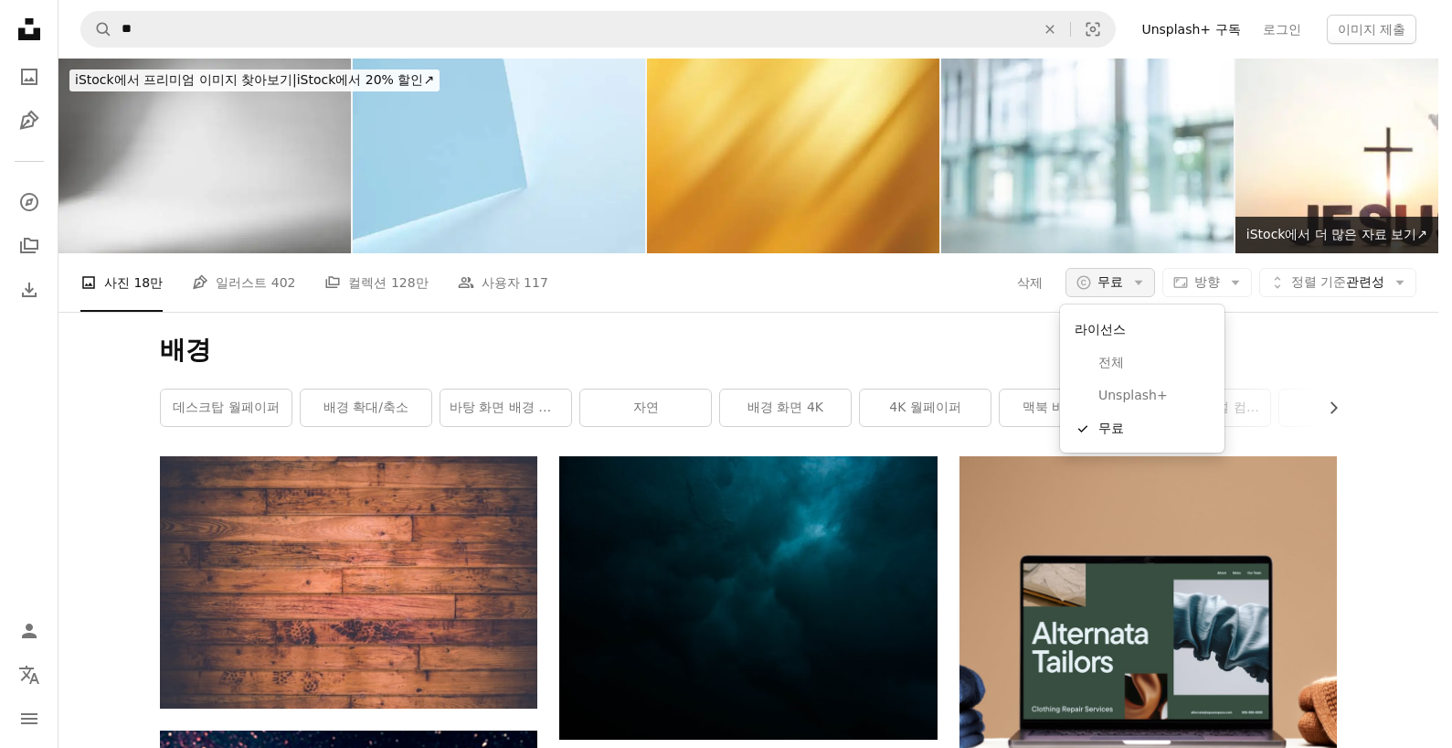
click at [1137, 285] on icon "Arrow down" at bounding box center [1139, 282] width 16 height 16
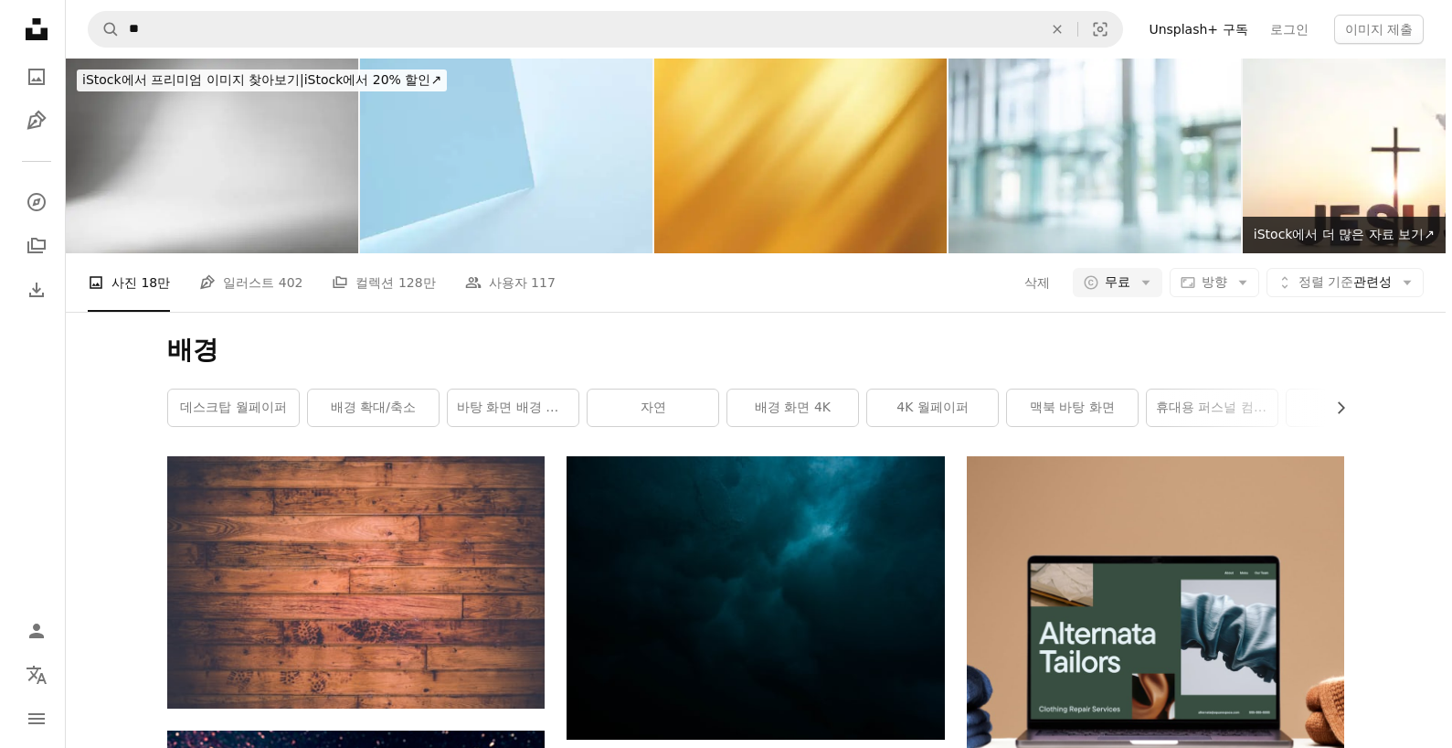
scroll to position [640, 0]
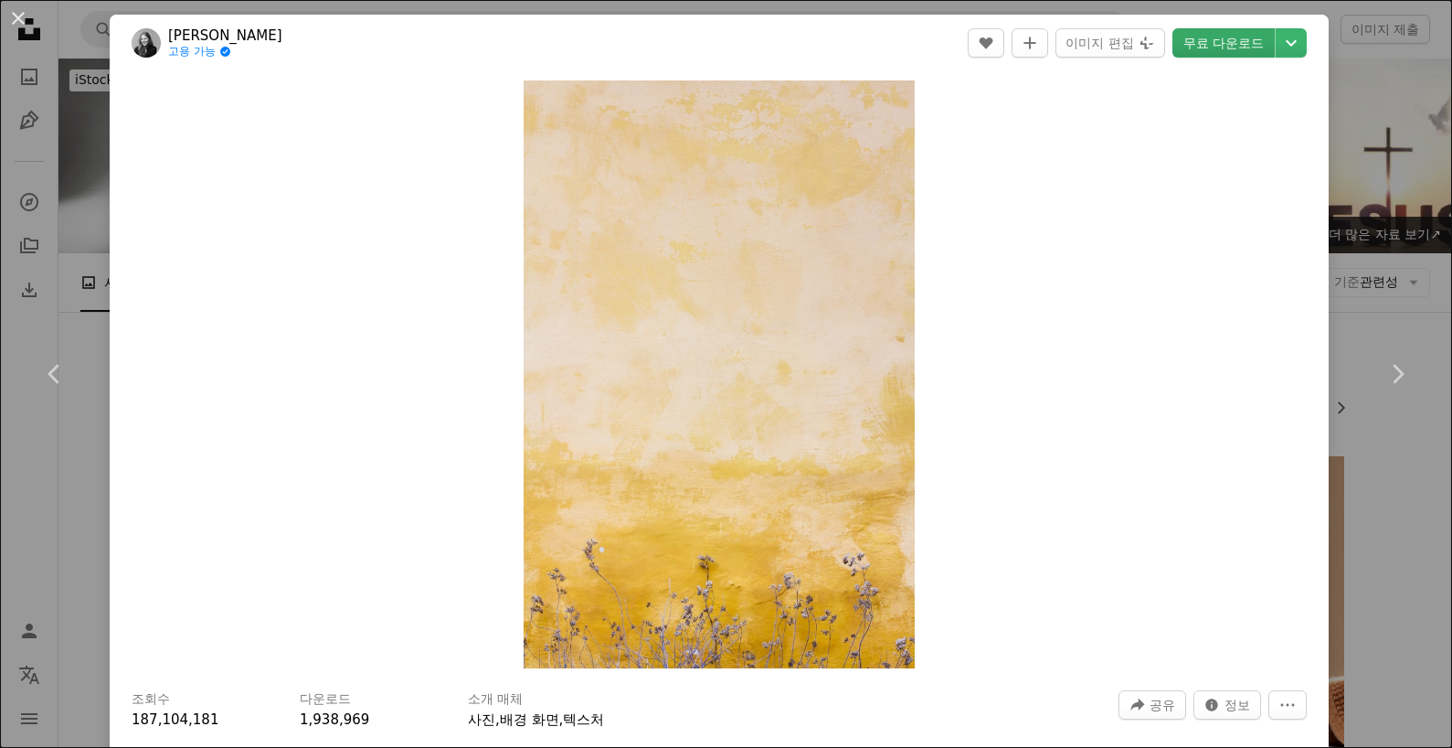
click at [1202, 43] on link "무료 다운로드" at bounding box center [1224, 42] width 102 height 29
